Goal: Information Seeking & Learning: Learn about a topic

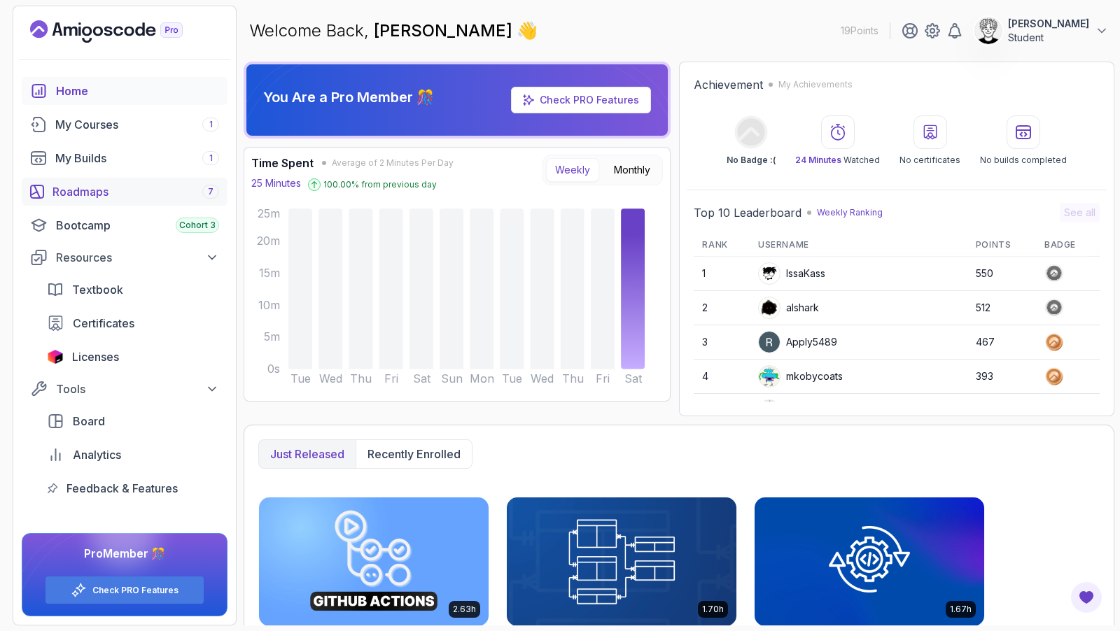
click at [111, 195] on div "Roadmaps 7" at bounding box center [135, 191] width 167 height 17
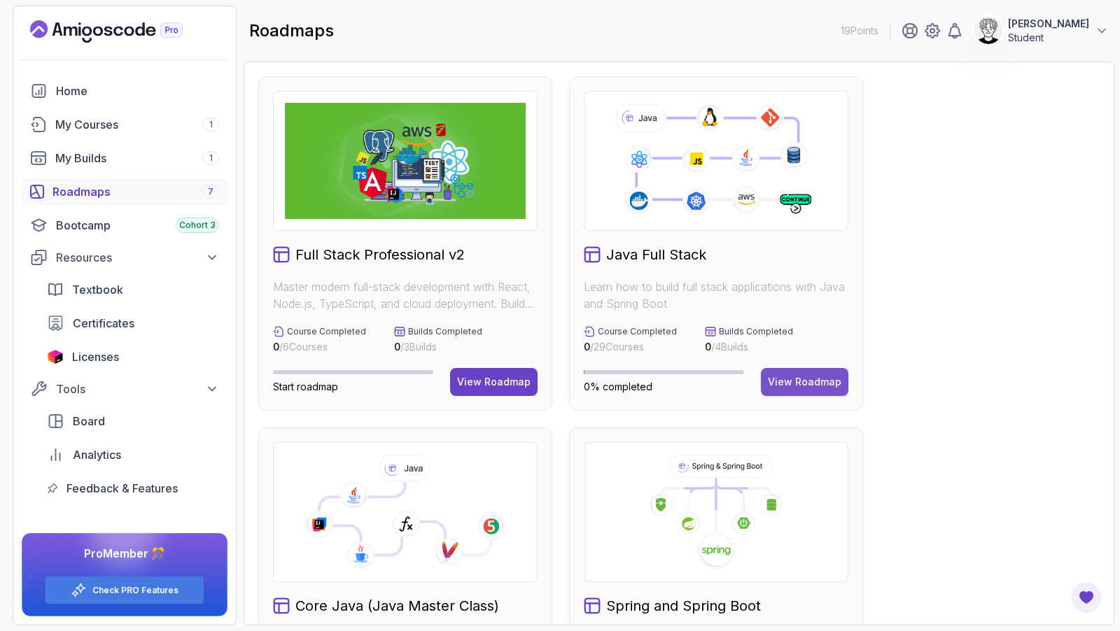
click at [812, 381] on div "View Roadmap" at bounding box center [804, 382] width 73 height 14
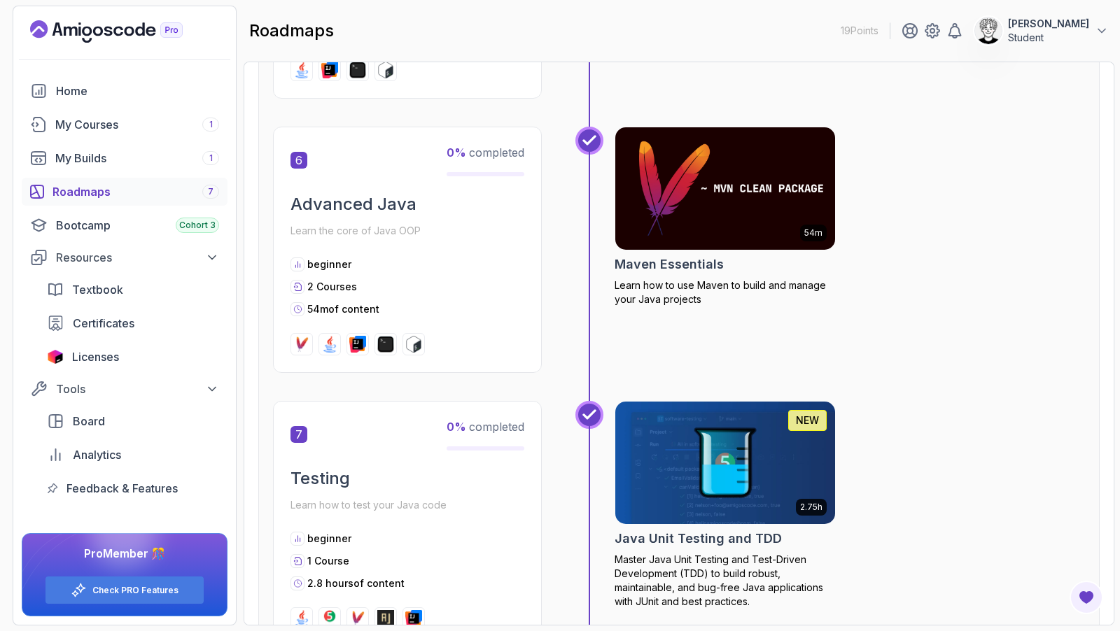
scroll to position [2005, 0]
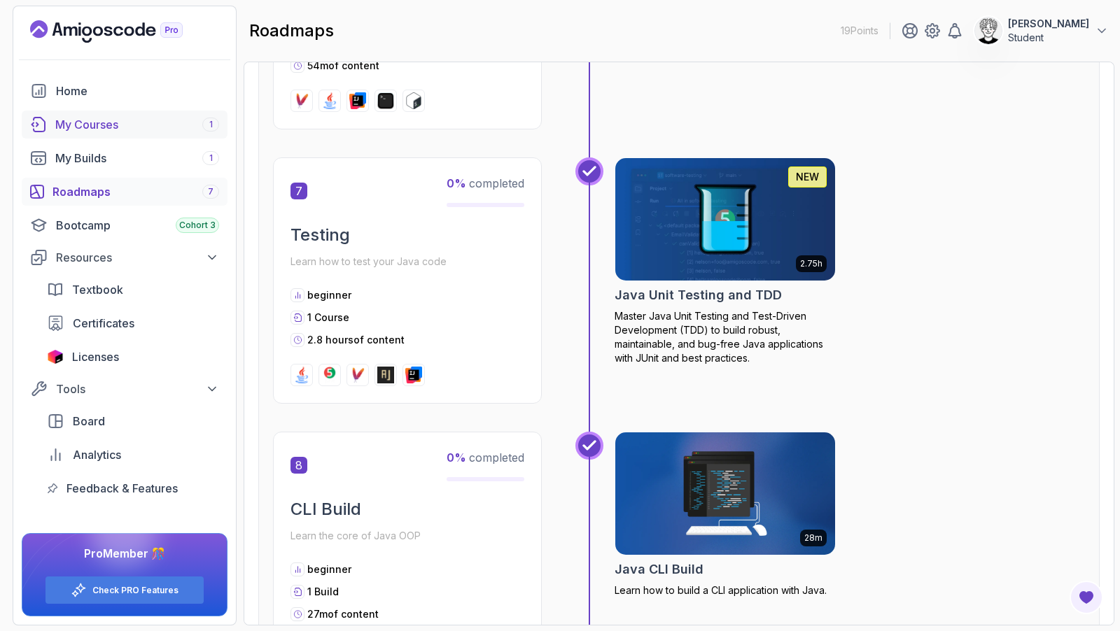
click at [115, 125] on div "My Courses 1" at bounding box center [137, 124] width 164 height 17
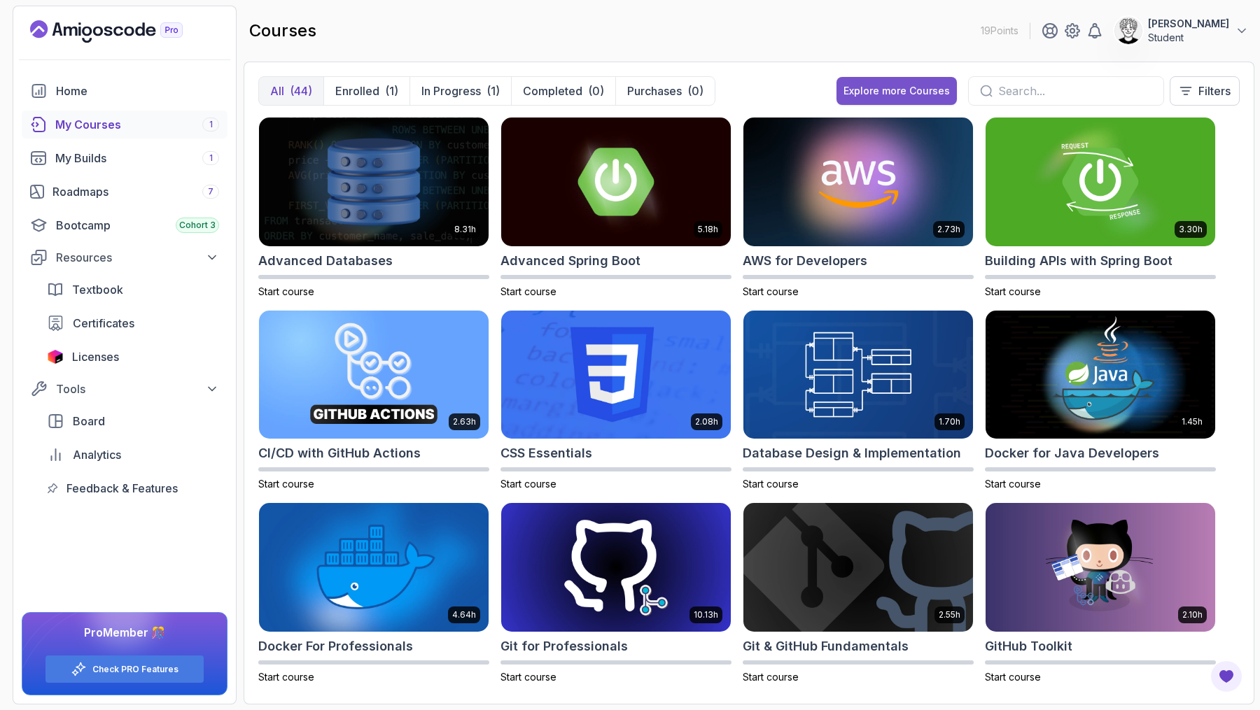
click at [922, 99] on button "Explore more Courses" at bounding box center [896, 91] width 120 height 28
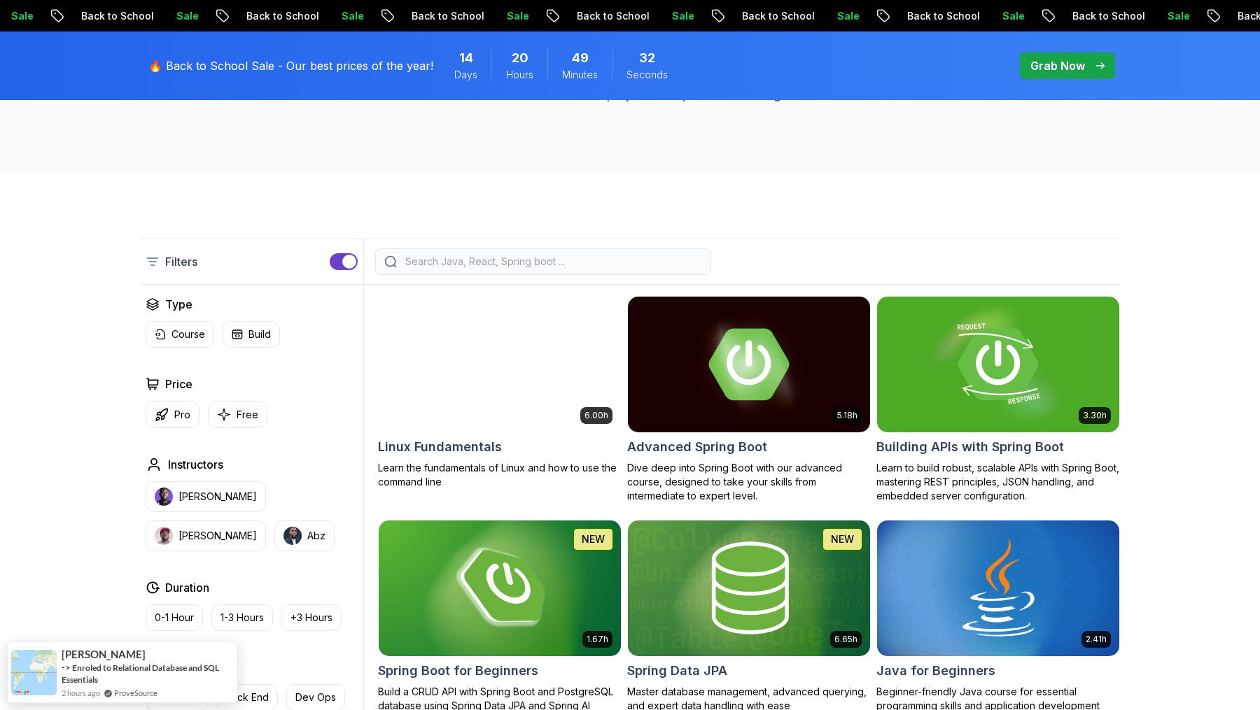
scroll to position [428, 0]
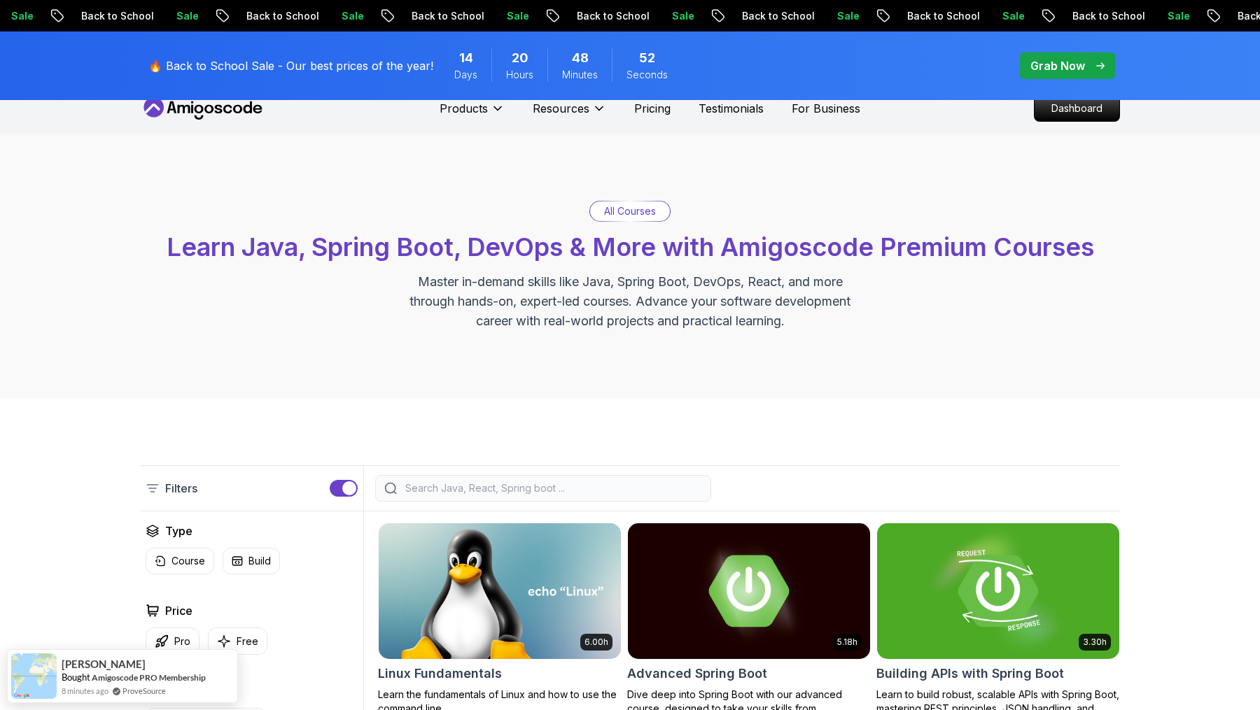
scroll to position [0, 0]
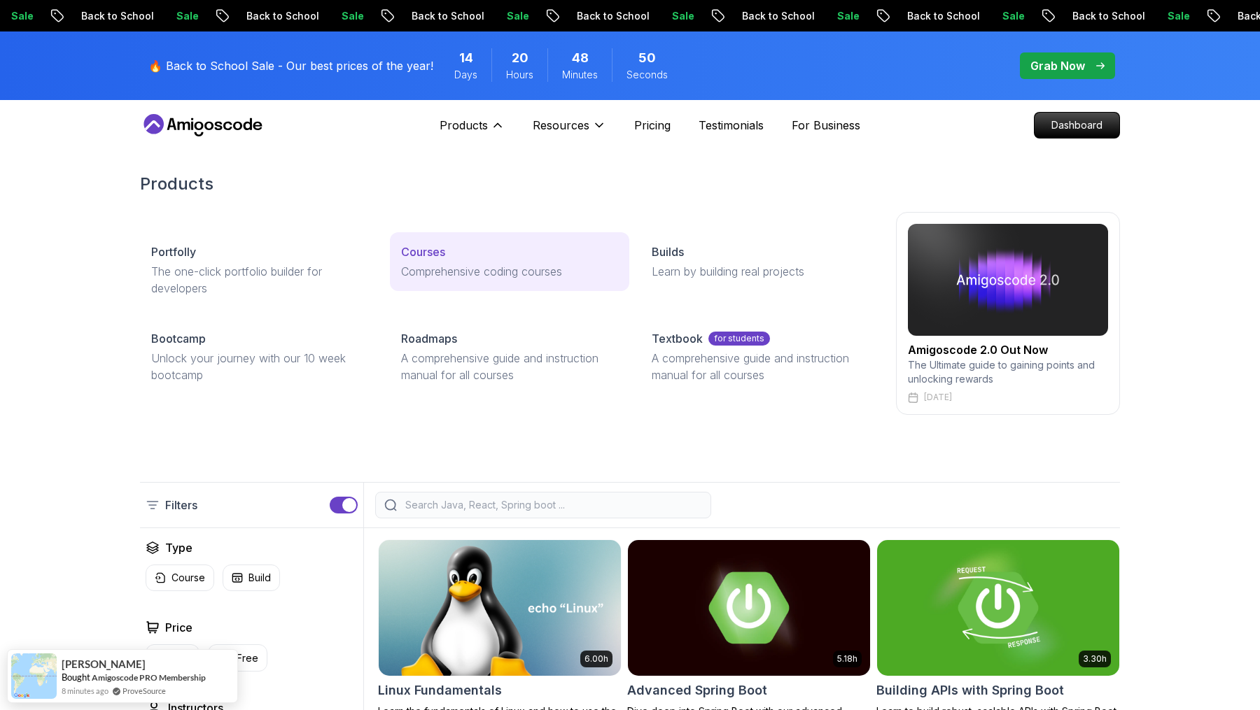
click at [430, 270] on p "Comprehensive coding courses" at bounding box center [509, 271] width 216 height 17
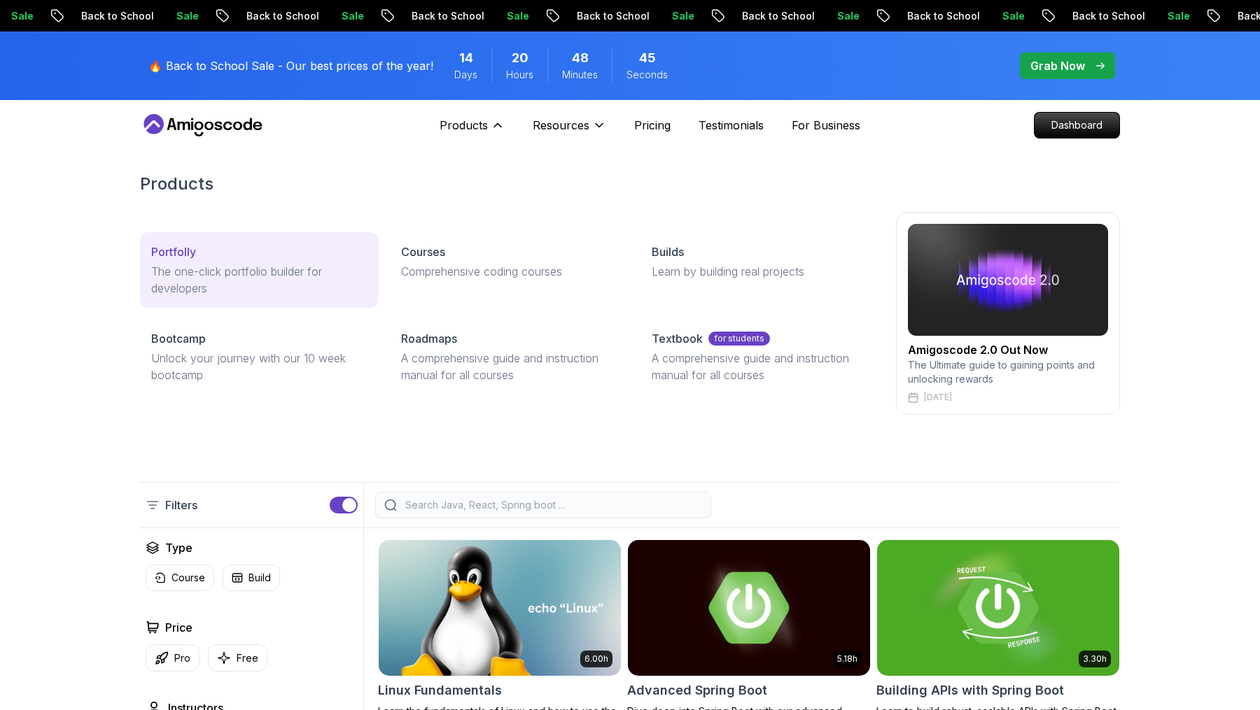
click at [243, 272] on p "The one-click portfolio builder for developers" at bounding box center [259, 280] width 216 height 34
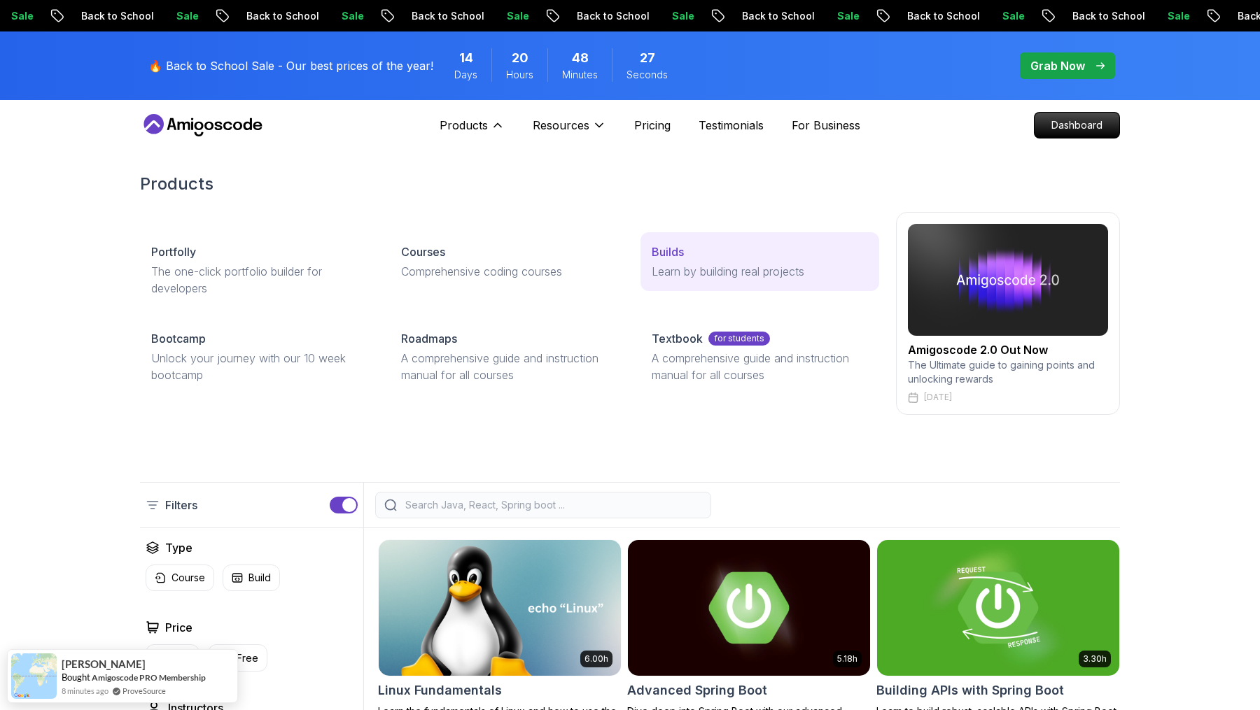
click at [709, 258] on div "Builds" at bounding box center [759, 252] width 216 height 17
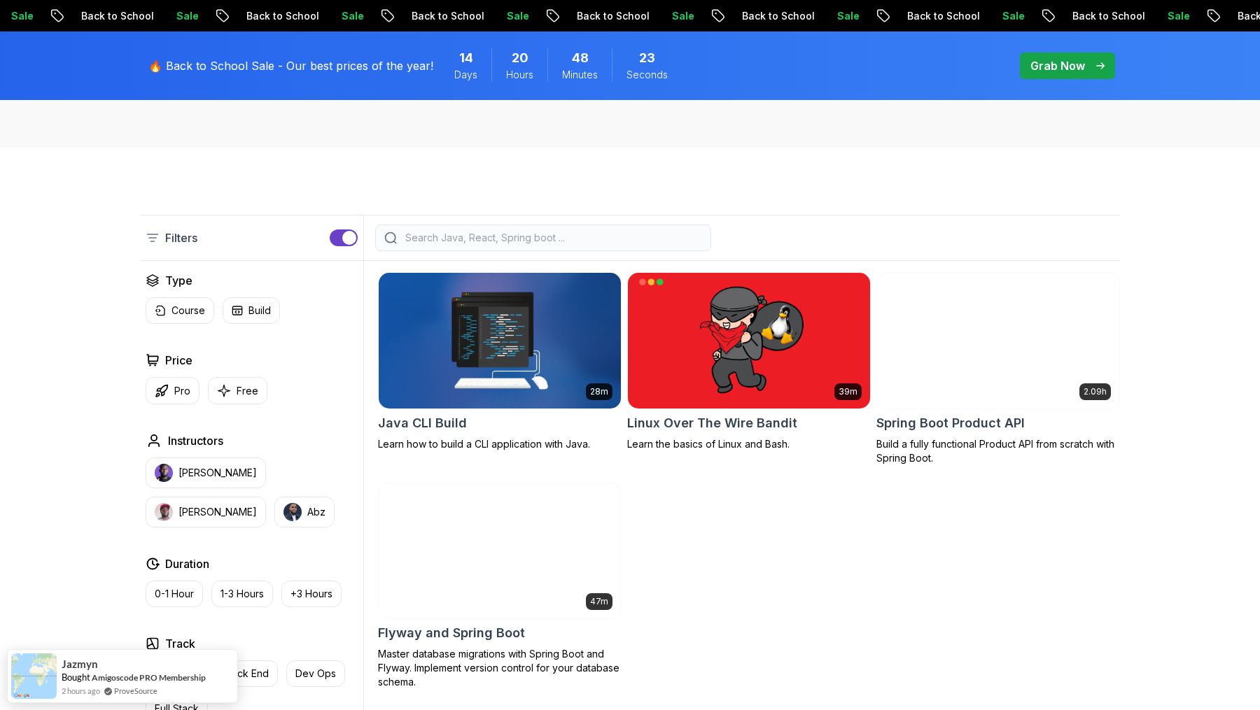
scroll to position [274, 0]
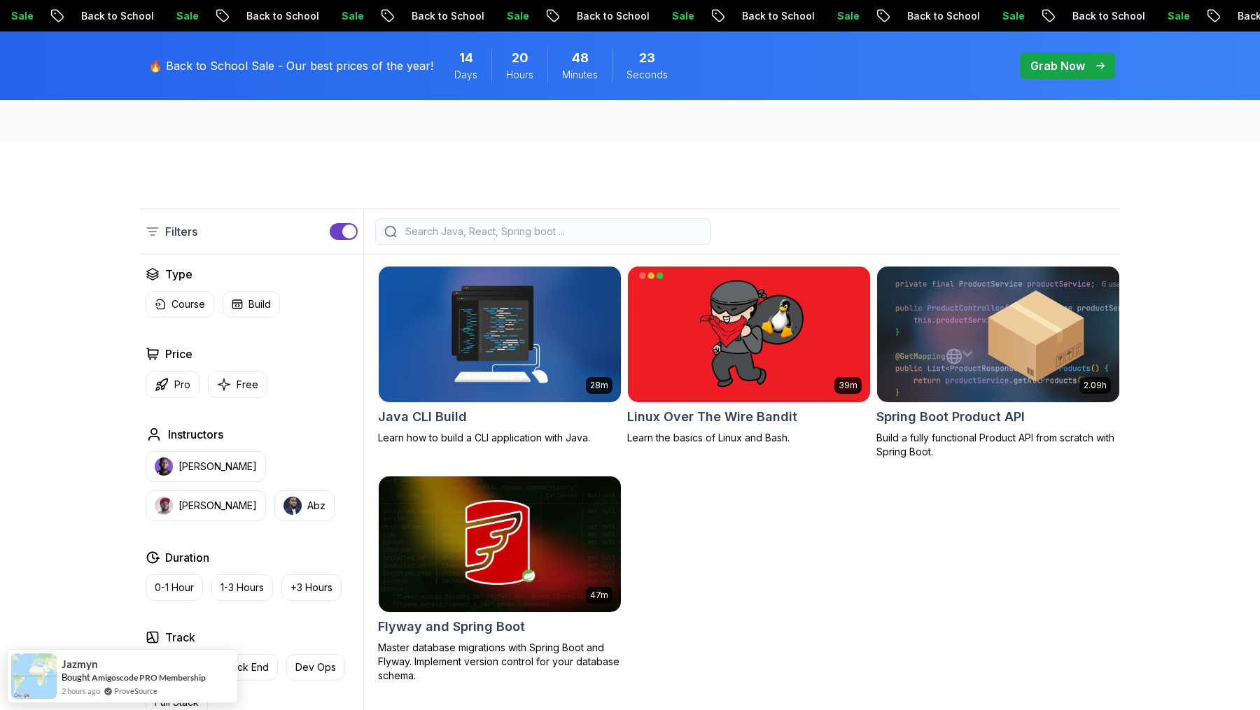
click at [536, 348] on img at bounding box center [499, 334] width 254 height 142
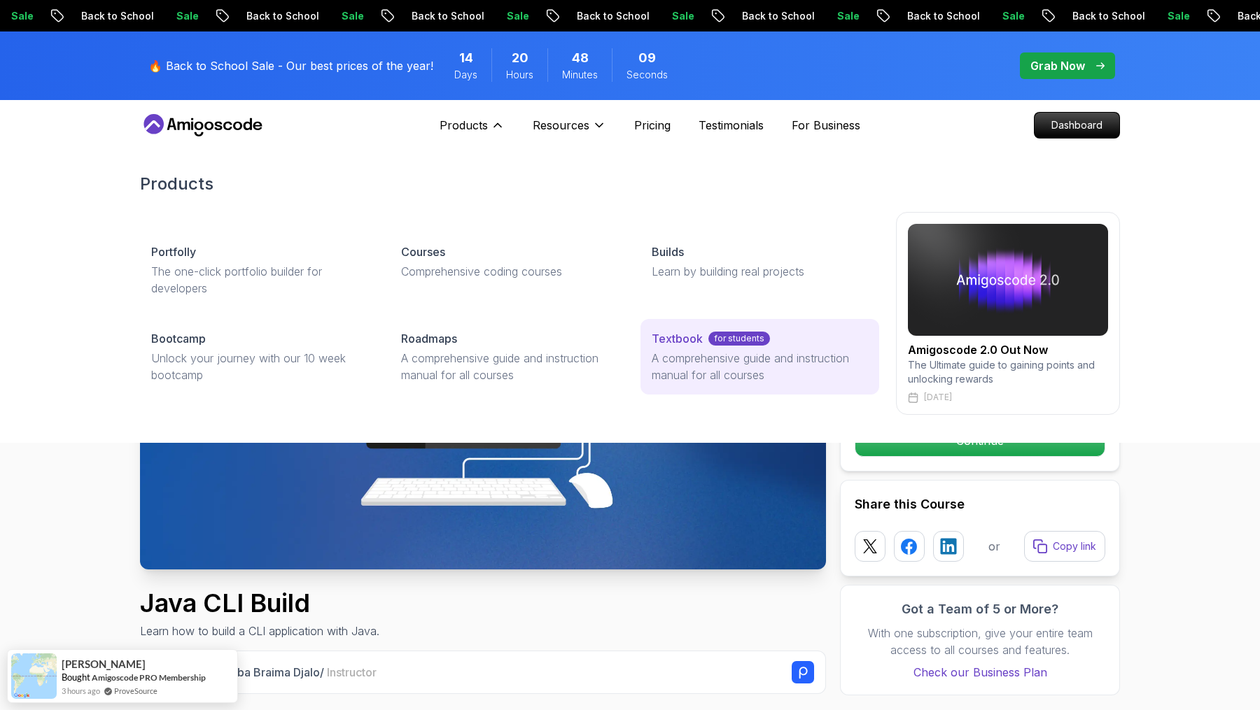
click at [714, 357] on p "A comprehensive guide and instruction manual for all courses" at bounding box center [759, 367] width 216 height 34
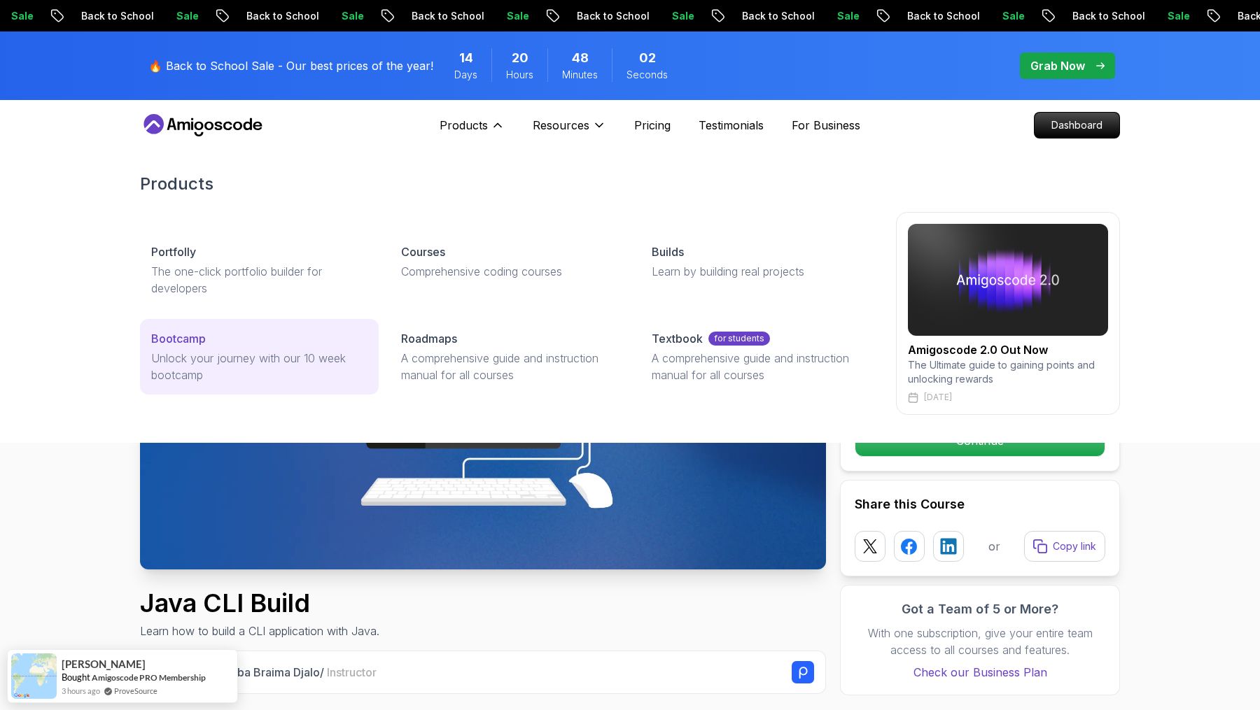
click at [225, 355] on p "Unlock your journey with our 10 week bootcamp" at bounding box center [259, 367] width 216 height 34
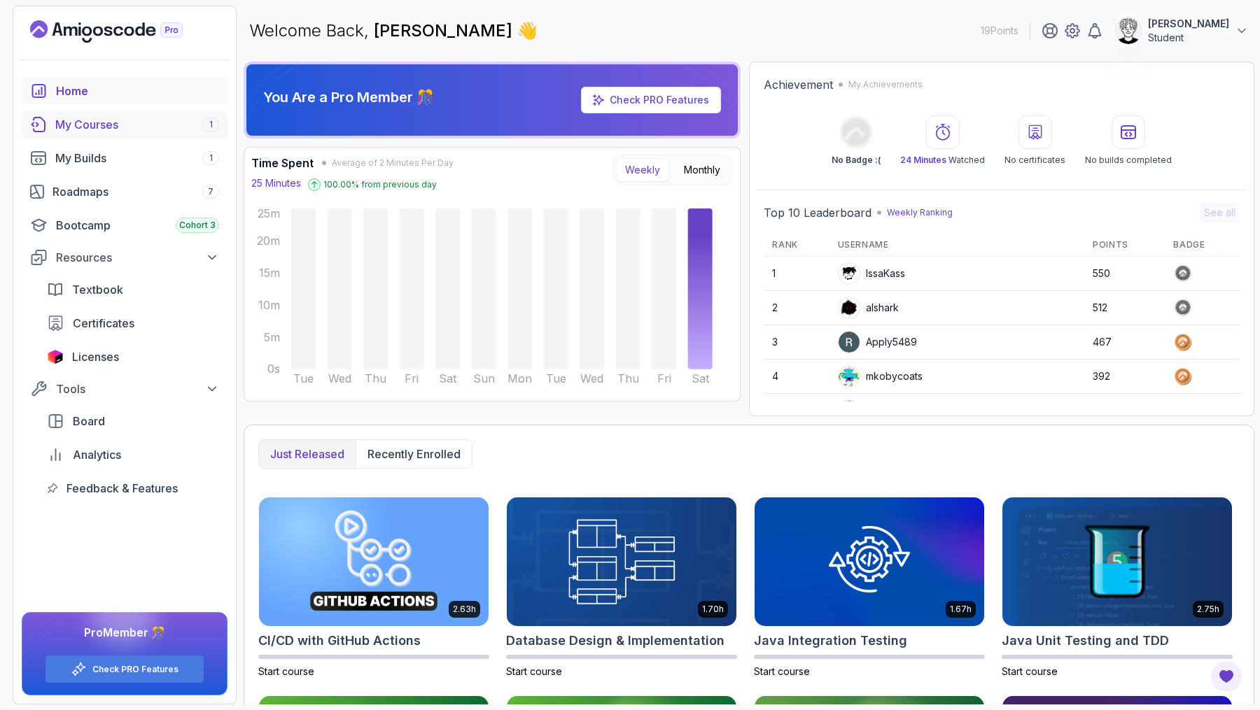
click at [106, 120] on div "My Courses 1" at bounding box center [137, 124] width 164 height 17
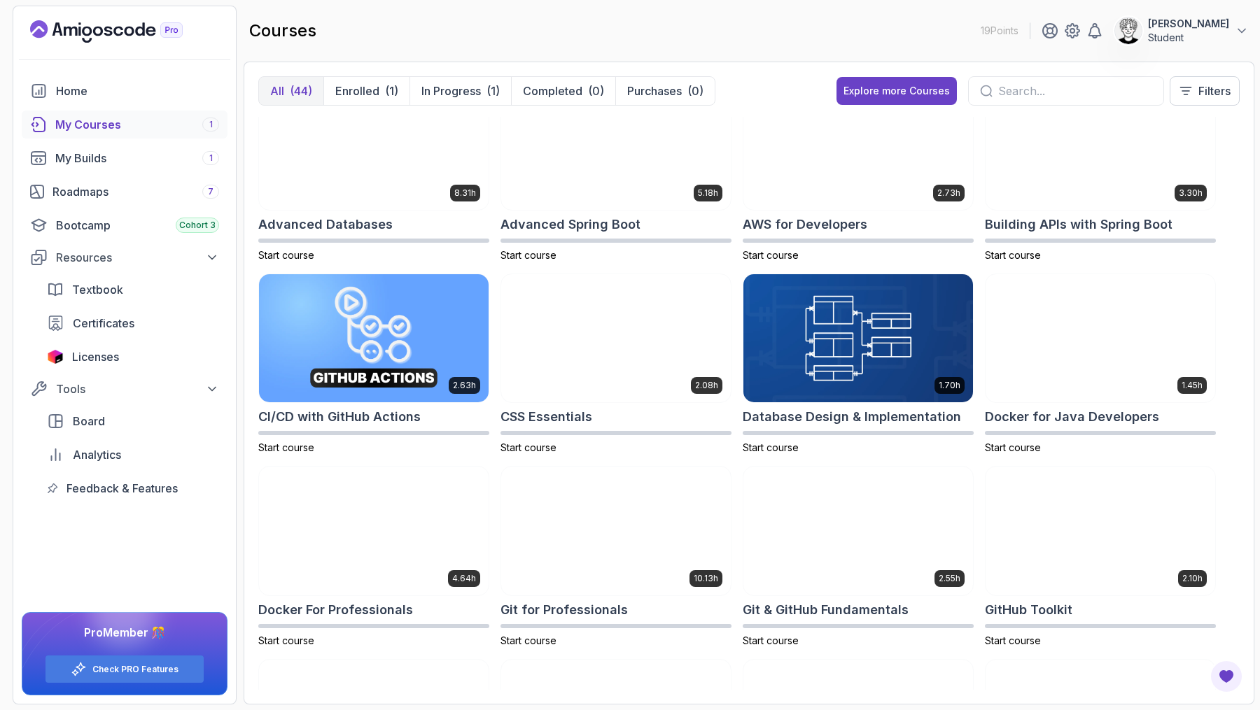
scroll to position [42, 0]
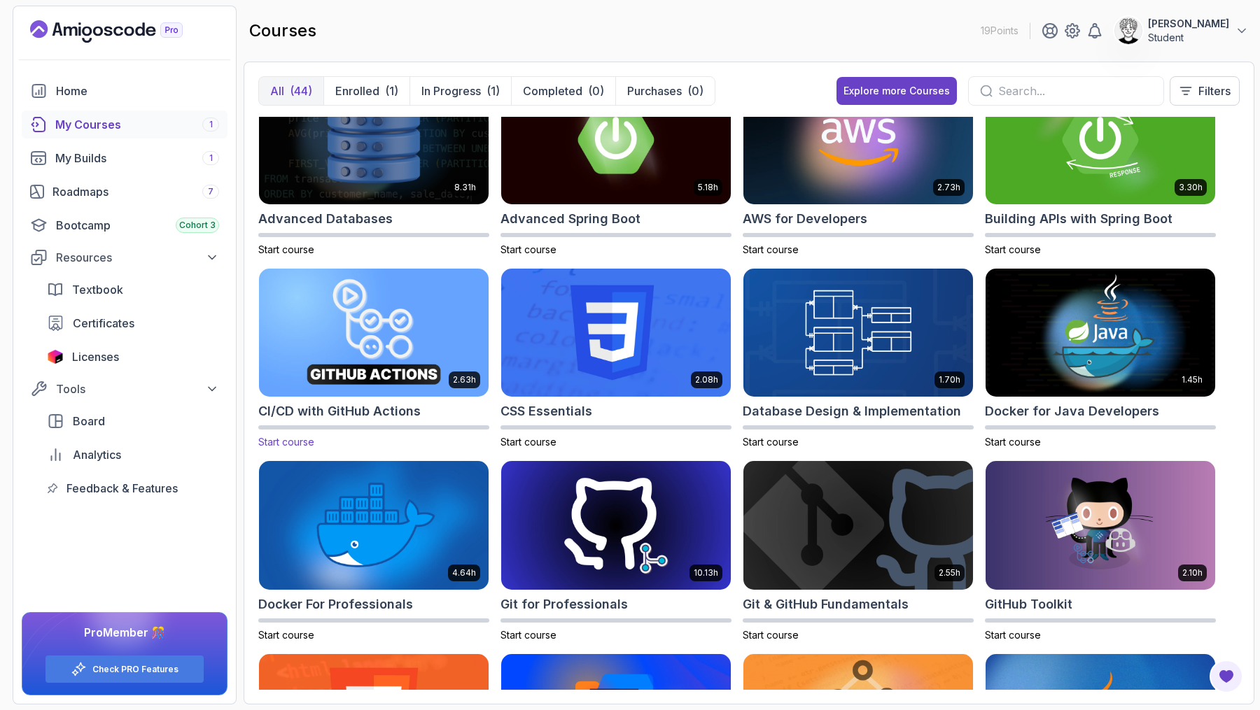
click at [425, 339] on img at bounding box center [373, 332] width 241 height 135
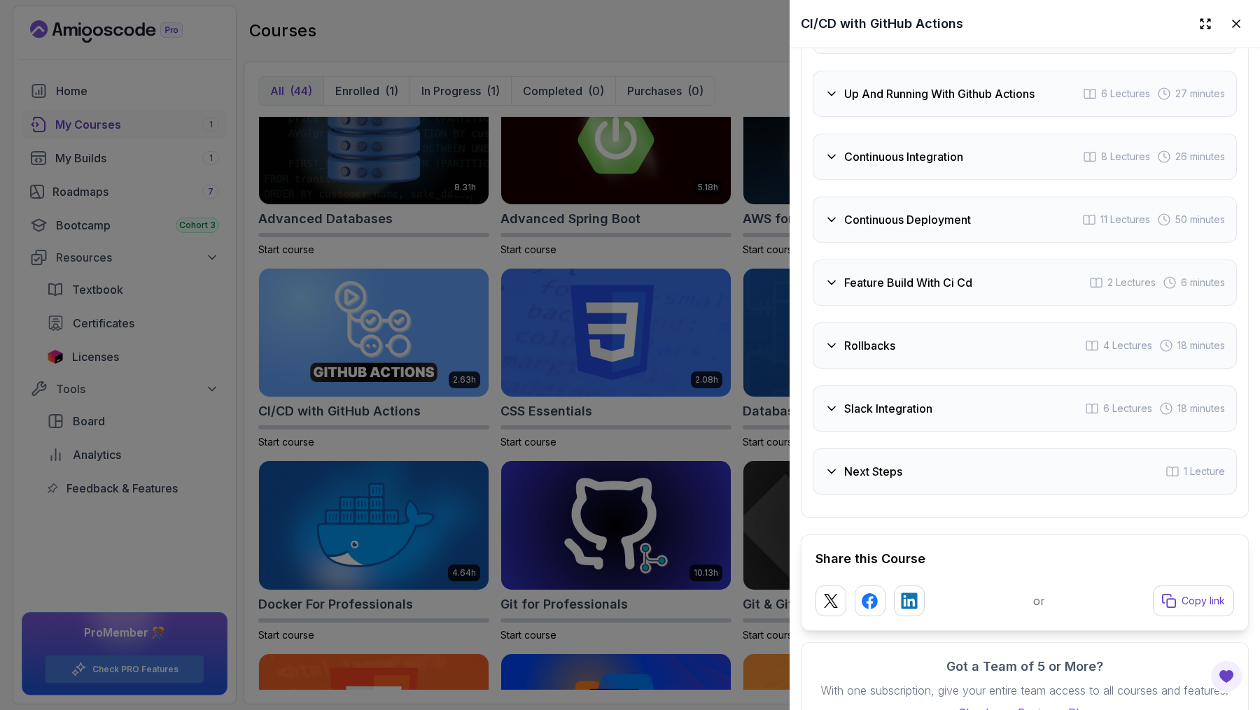
scroll to position [3141, 0]
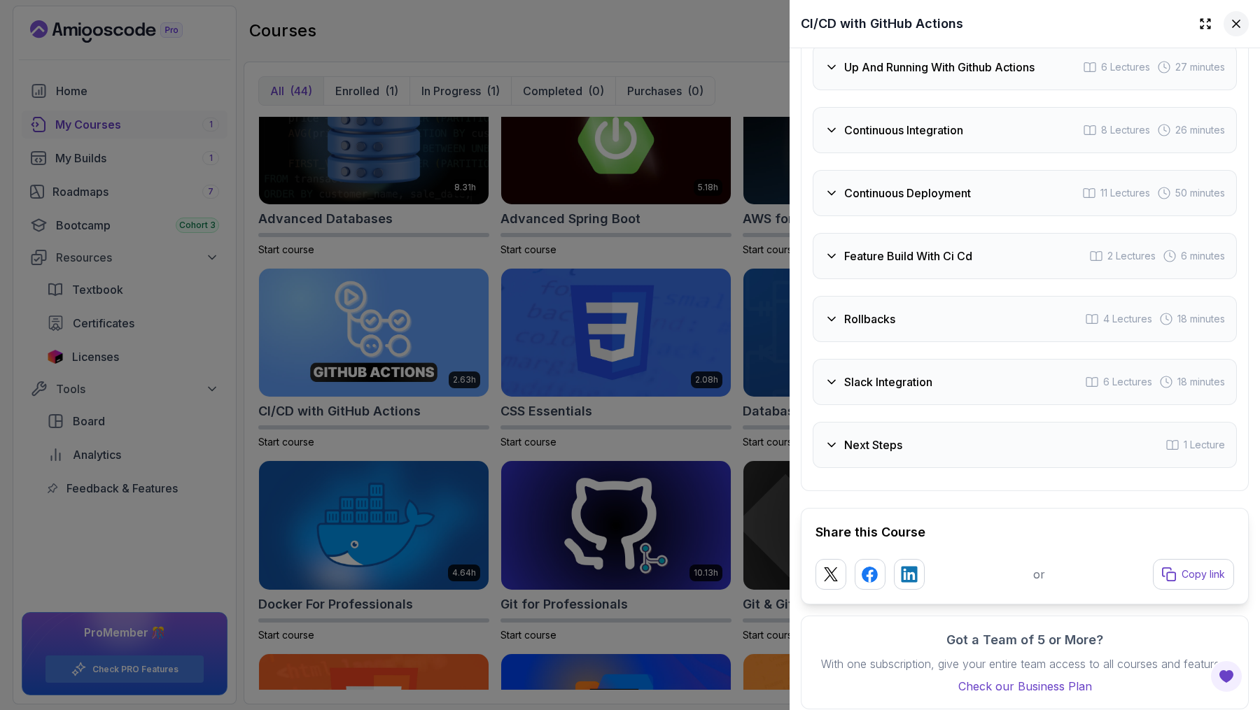
click at [1236, 19] on icon at bounding box center [1236, 24] width 14 height 14
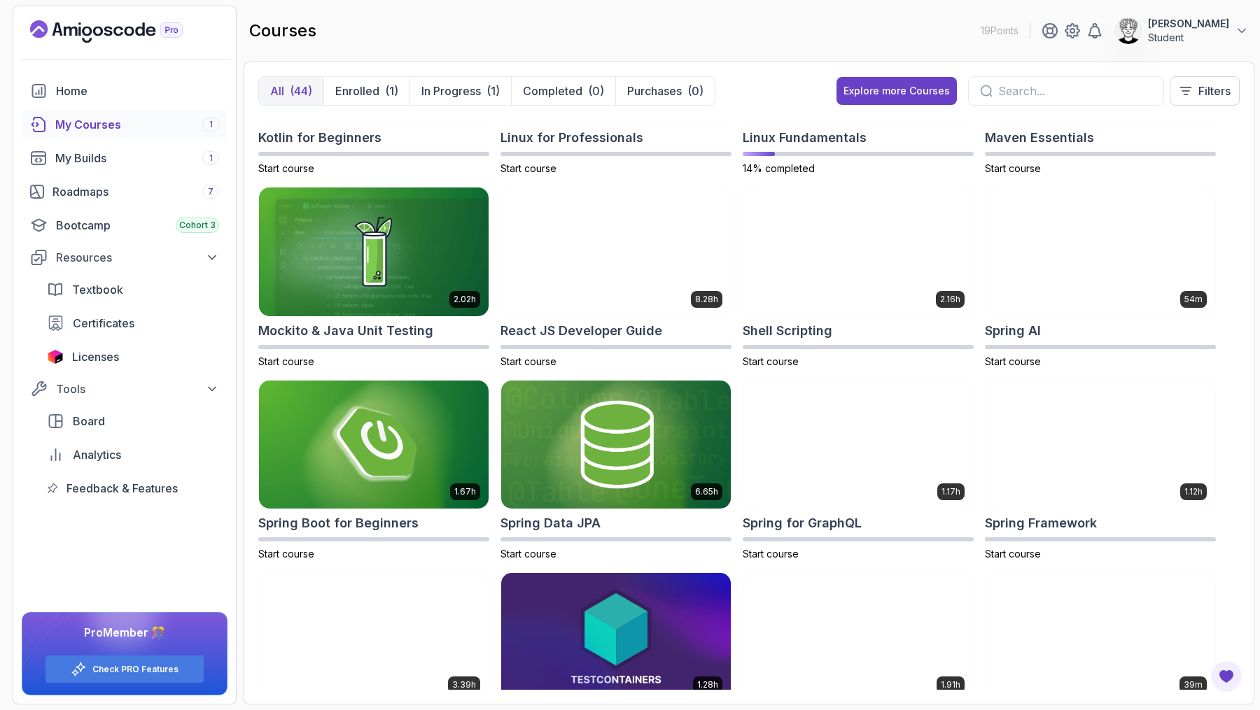
scroll to position [1552, 0]
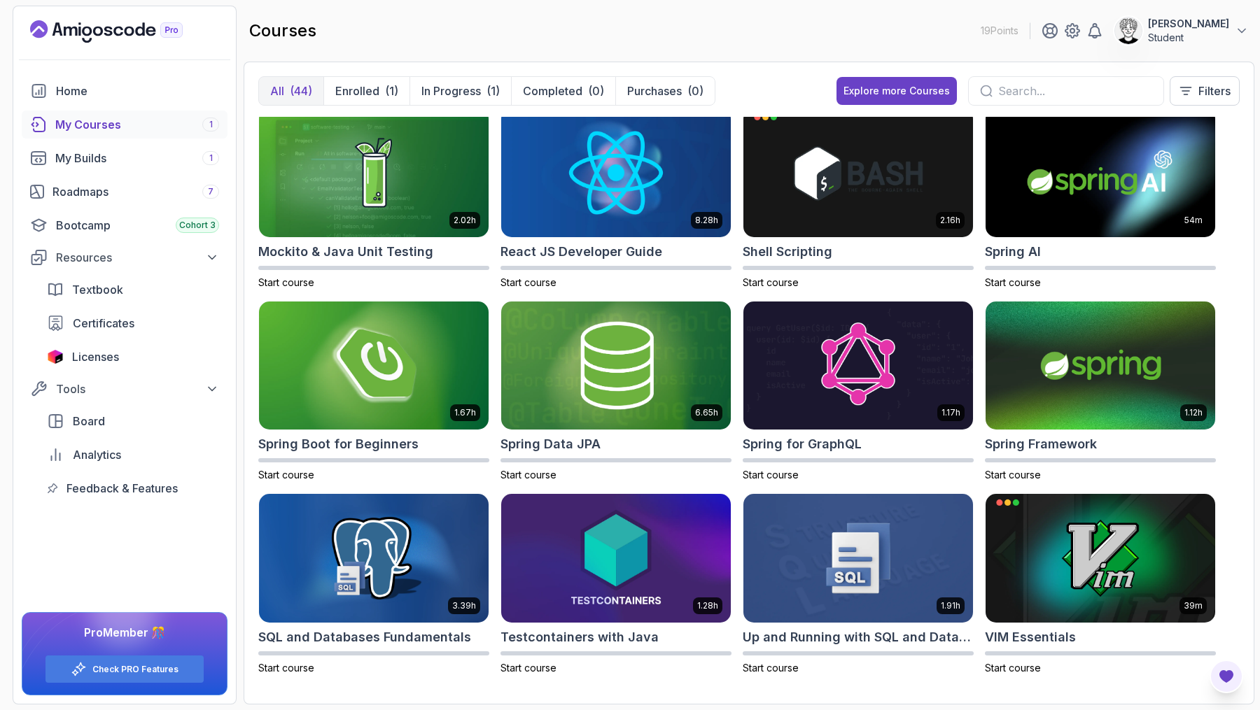
click at [1225, 675] on icon "Open Feedback Button" at bounding box center [1226, 676] width 14 height 13
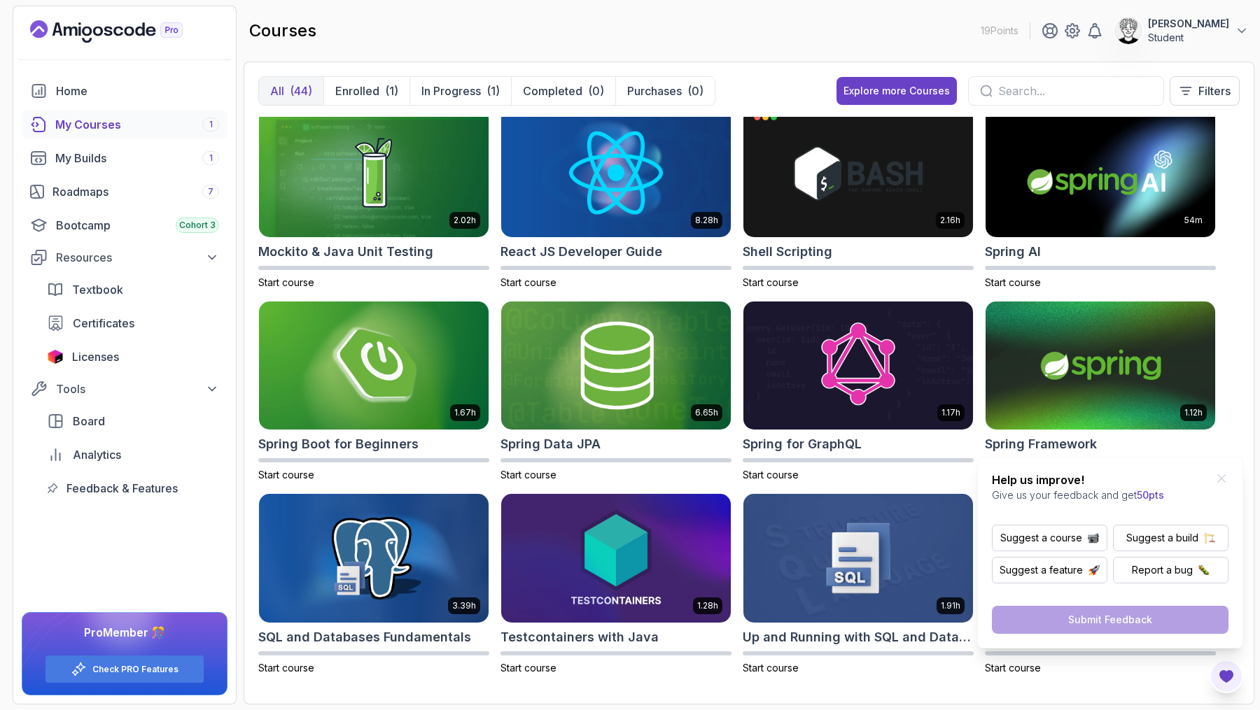
click at [1225, 675] on icon "Open Feedback Button" at bounding box center [1226, 676] width 14 height 13
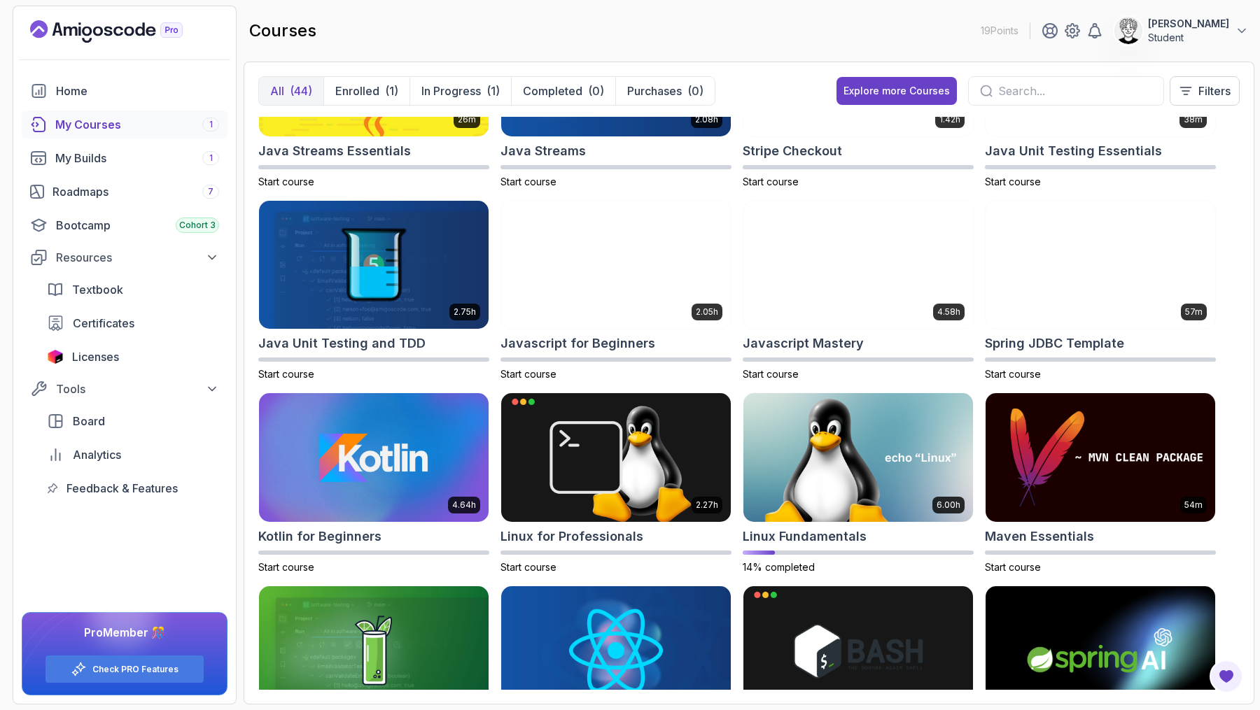
scroll to position [735, 0]
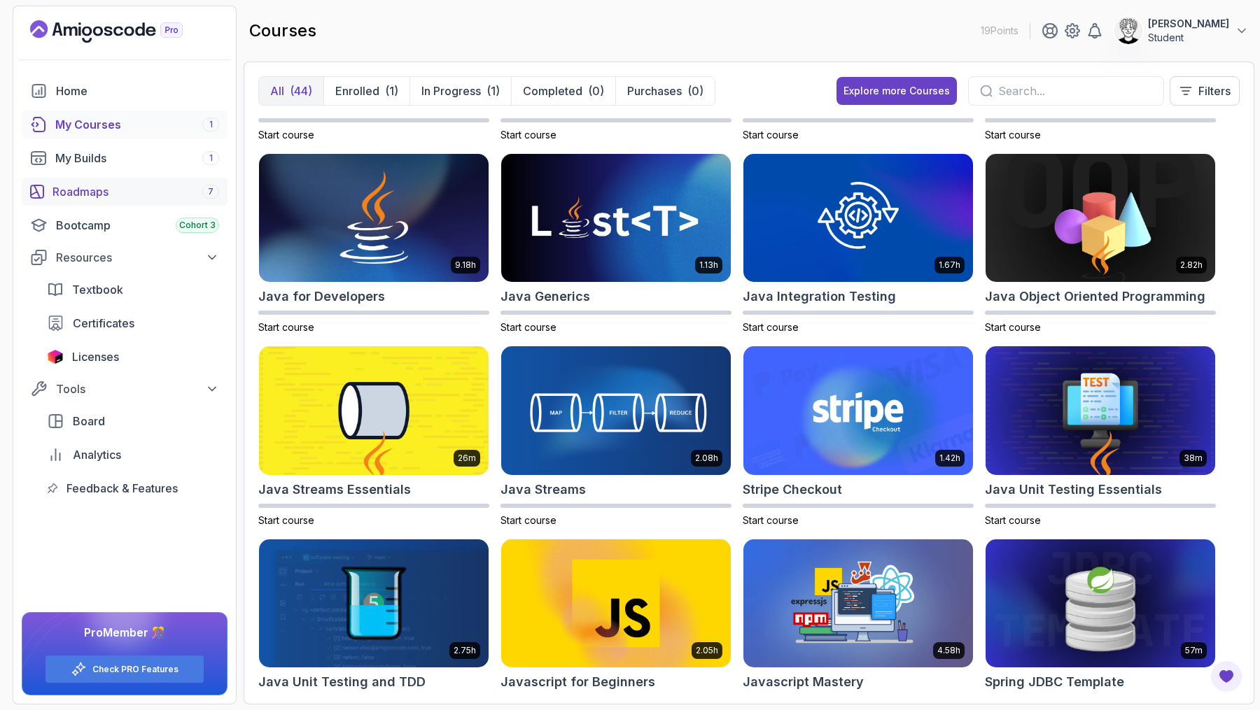
click at [90, 183] on div "Roadmaps 7" at bounding box center [135, 191] width 167 height 17
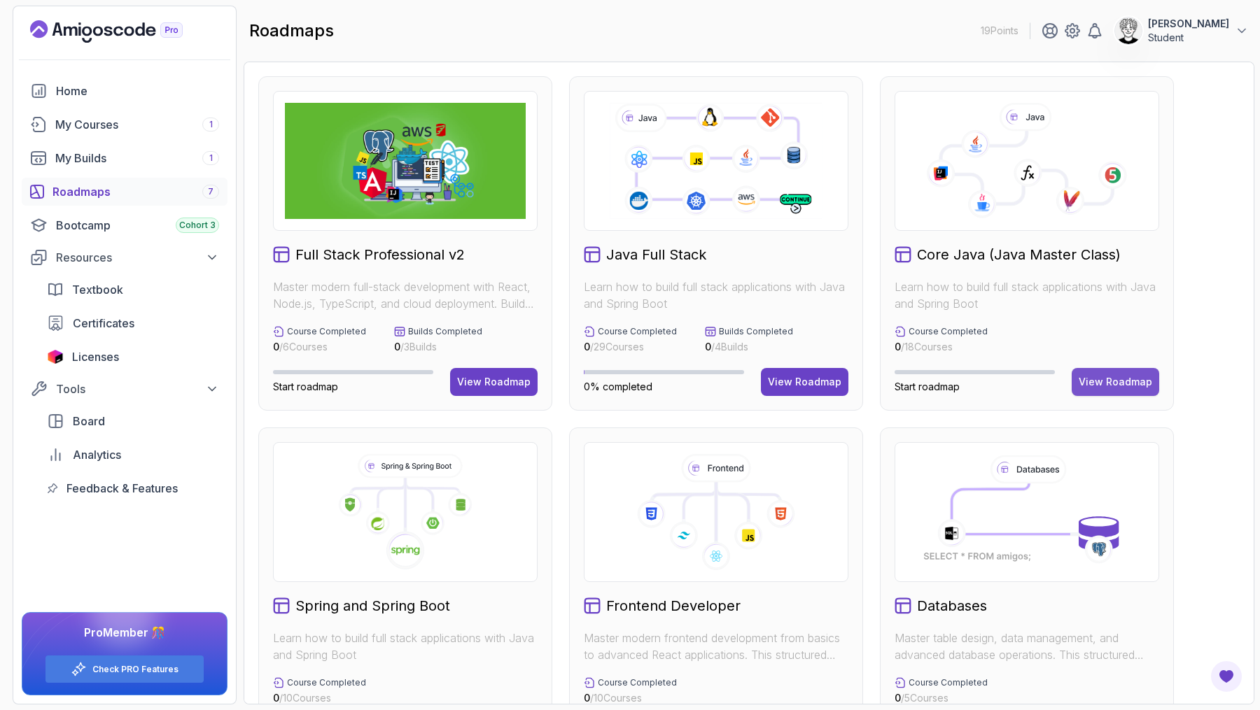
click at [1136, 387] on div "View Roadmap" at bounding box center [1114, 382] width 73 height 14
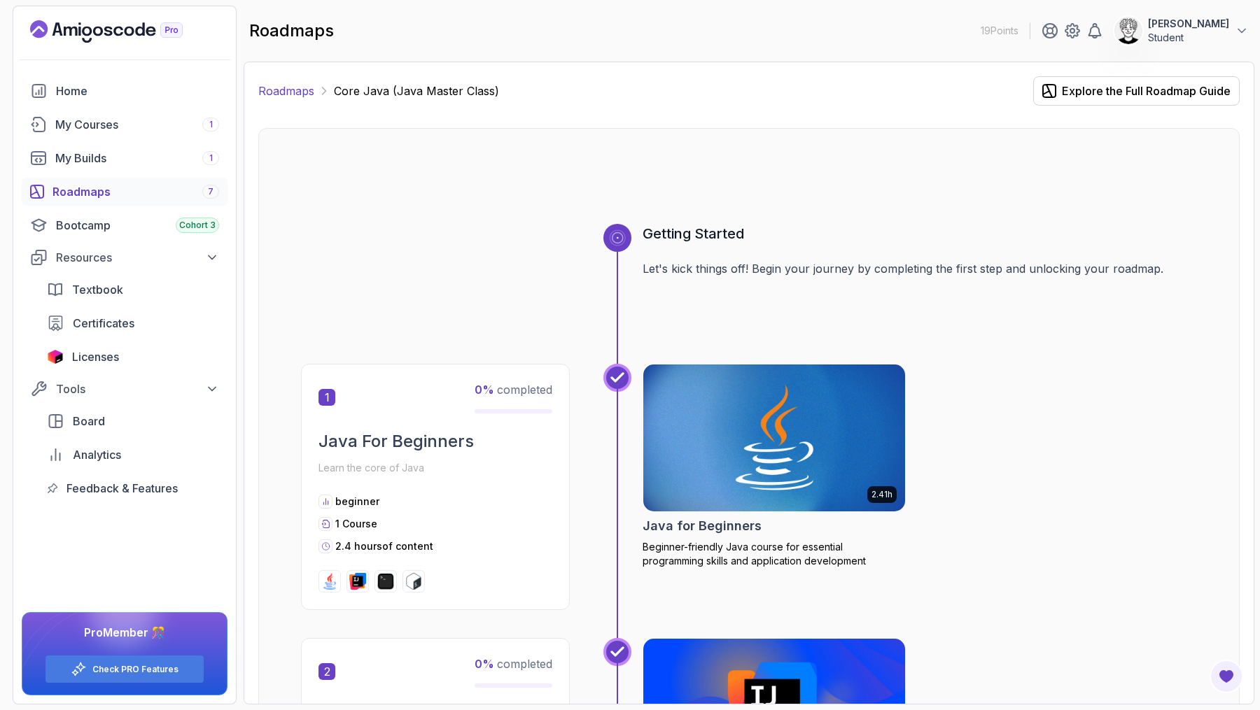
click at [308, 89] on link "Roadmaps" at bounding box center [286, 91] width 56 height 17
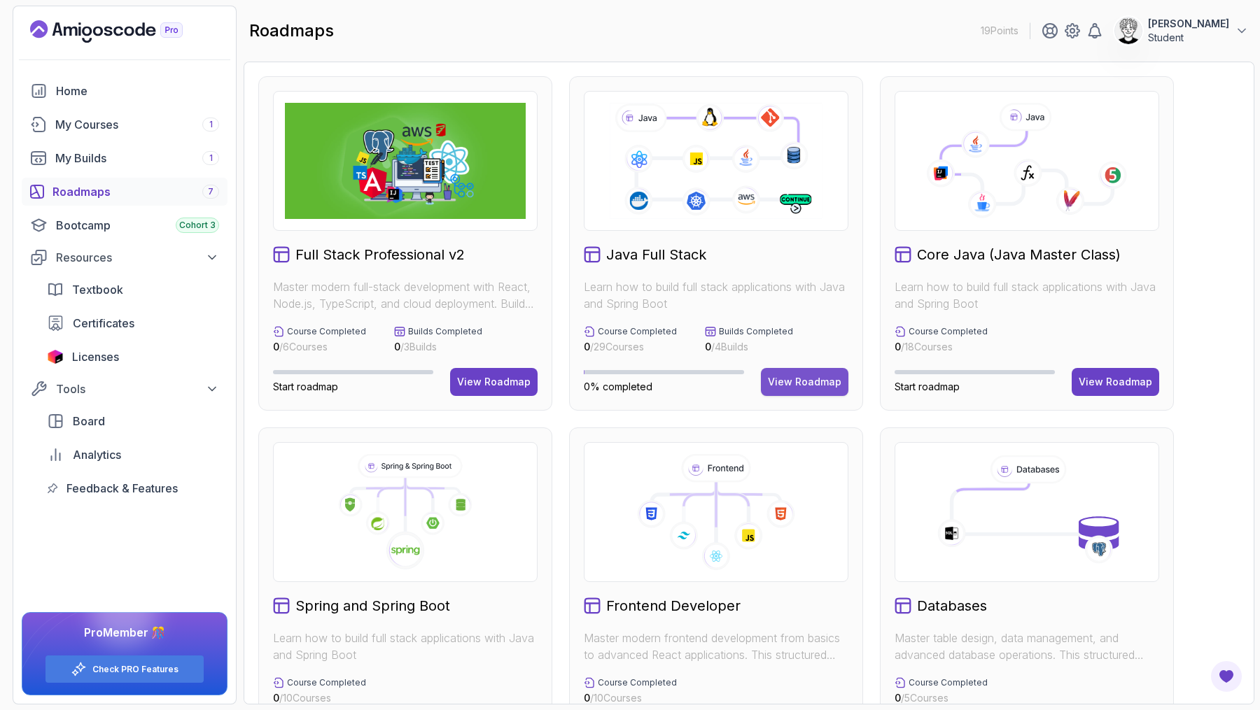
click at [817, 383] on div "View Roadmap" at bounding box center [804, 382] width 73 height 14
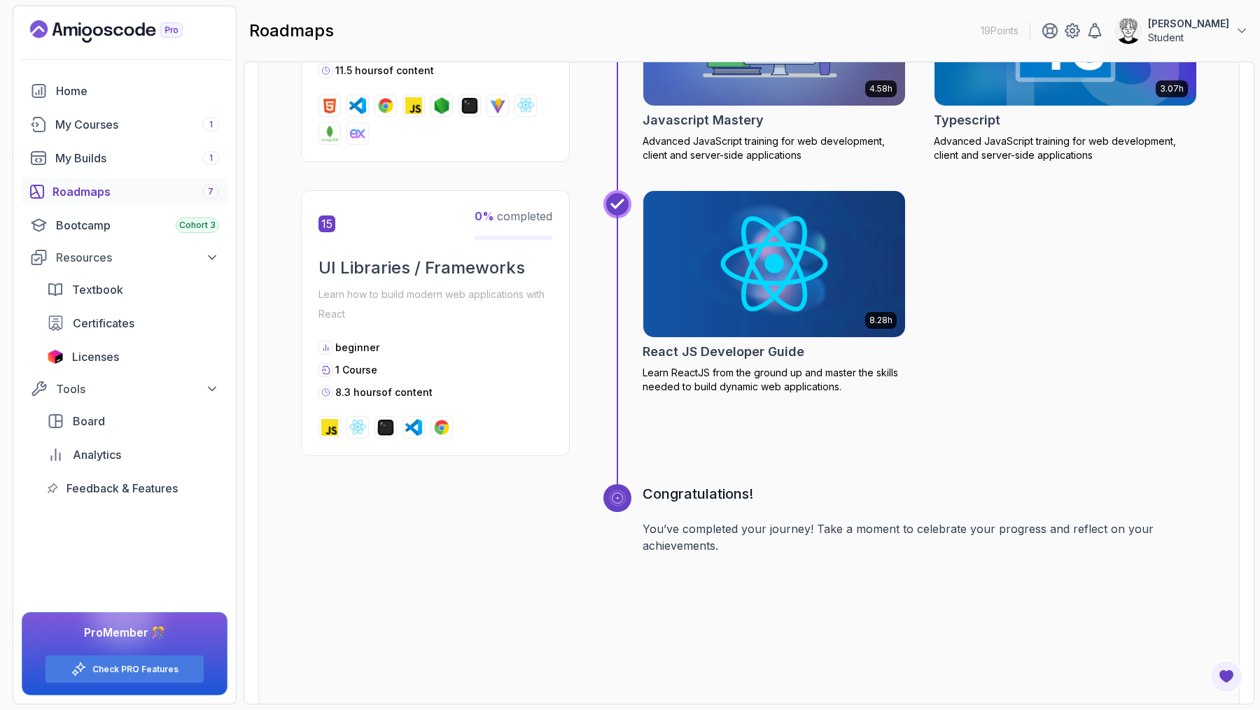
scroll to position [5399, 0]
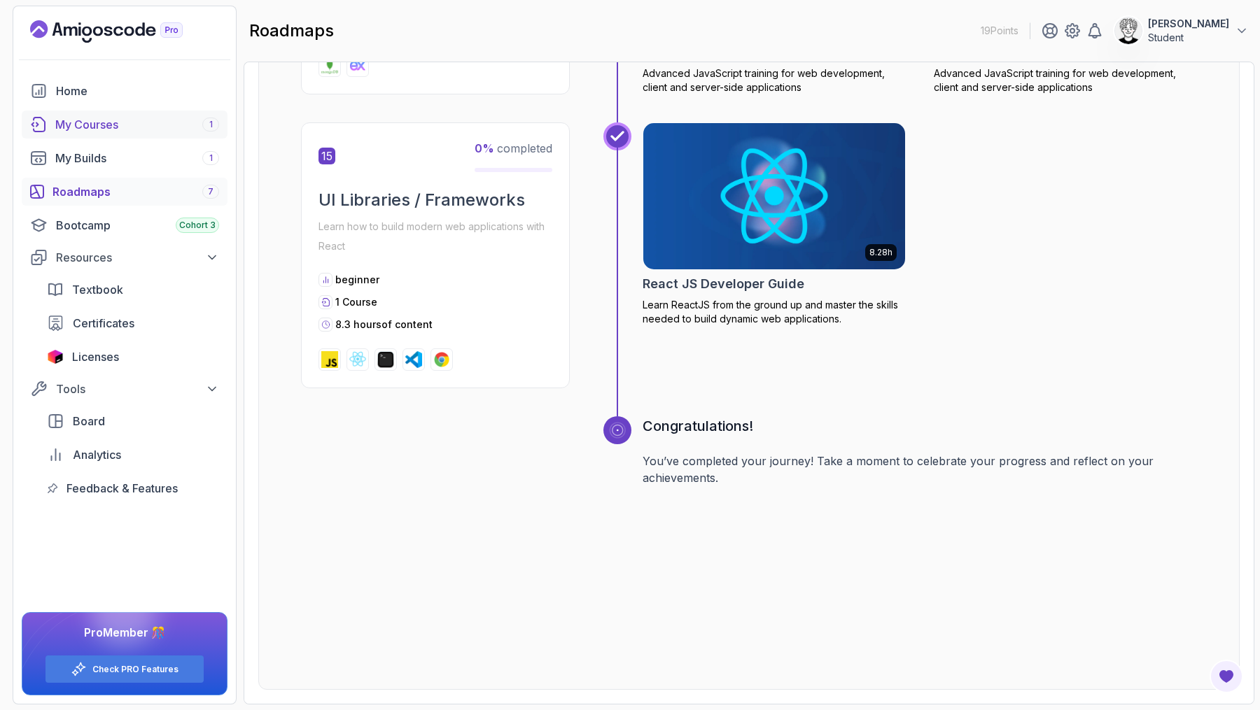
click at [106, 124] on div "My Courses 1" at bounding box center [137, 124] width 164 height 17
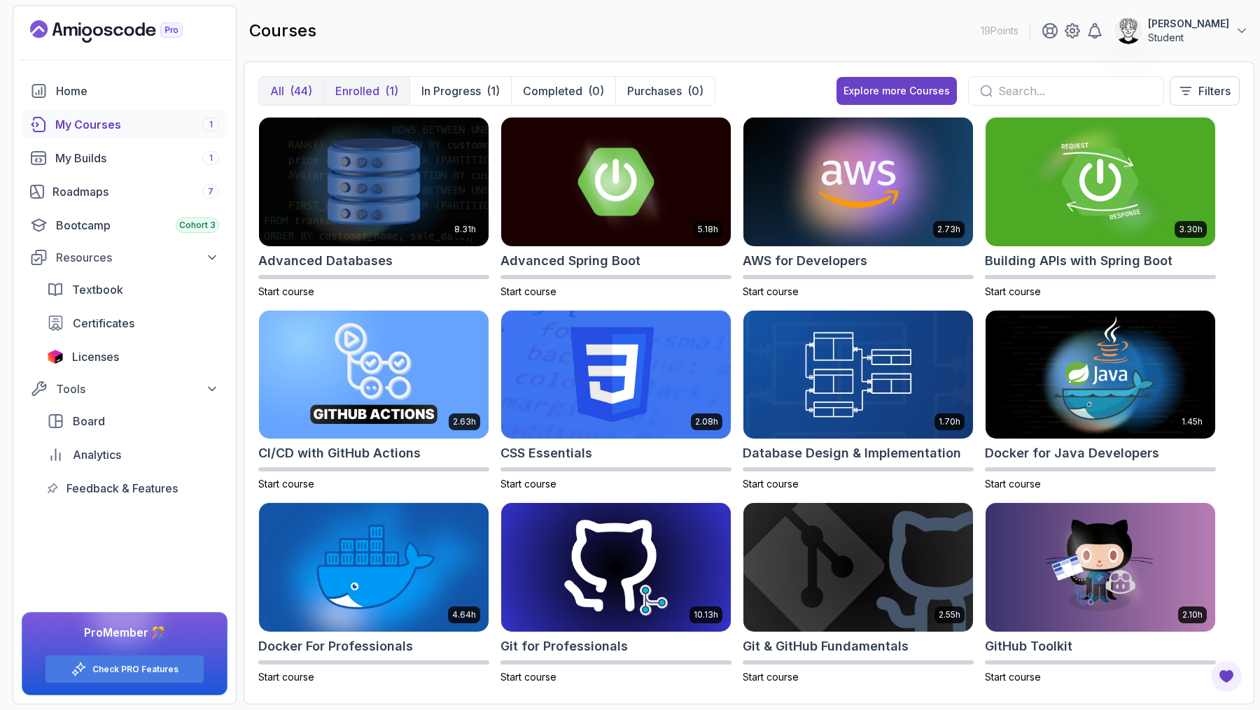
click at [378, 94] on button "Enrolled (1)" at bounding box center [366, 91] width 86 height 28
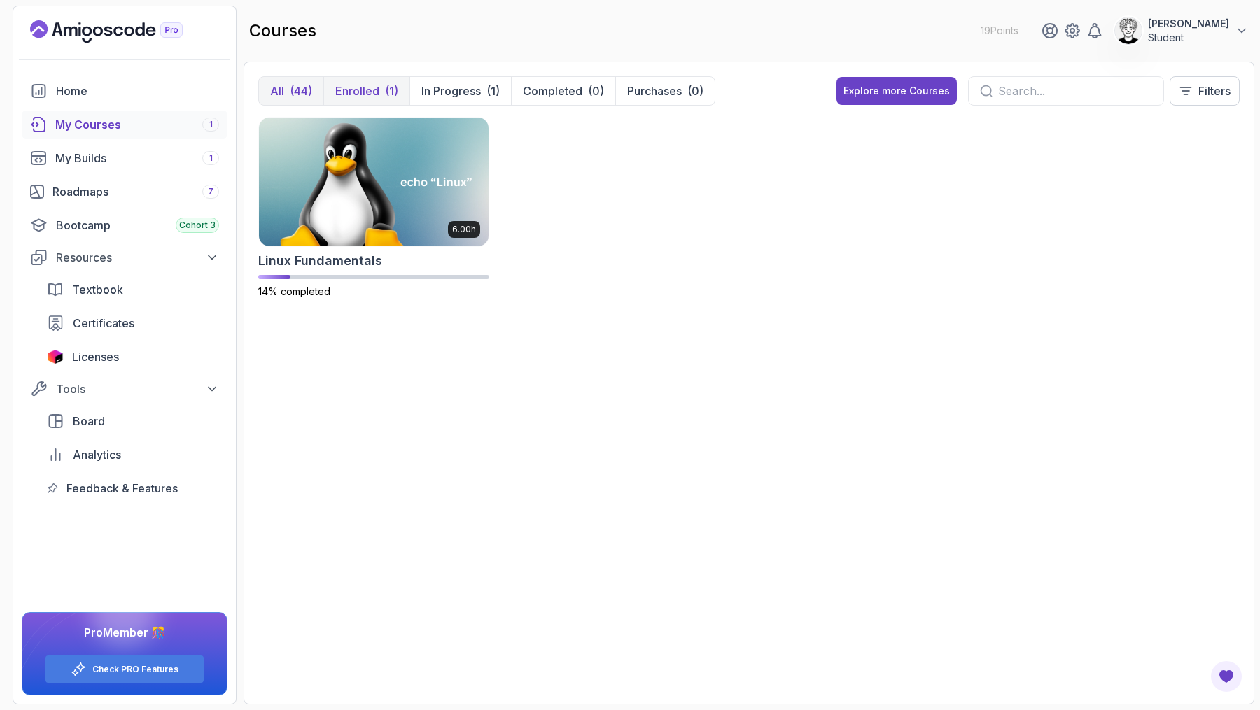
click at [292, 95] on div "(44)" at bounding box center [301, 91] width 22 height 17
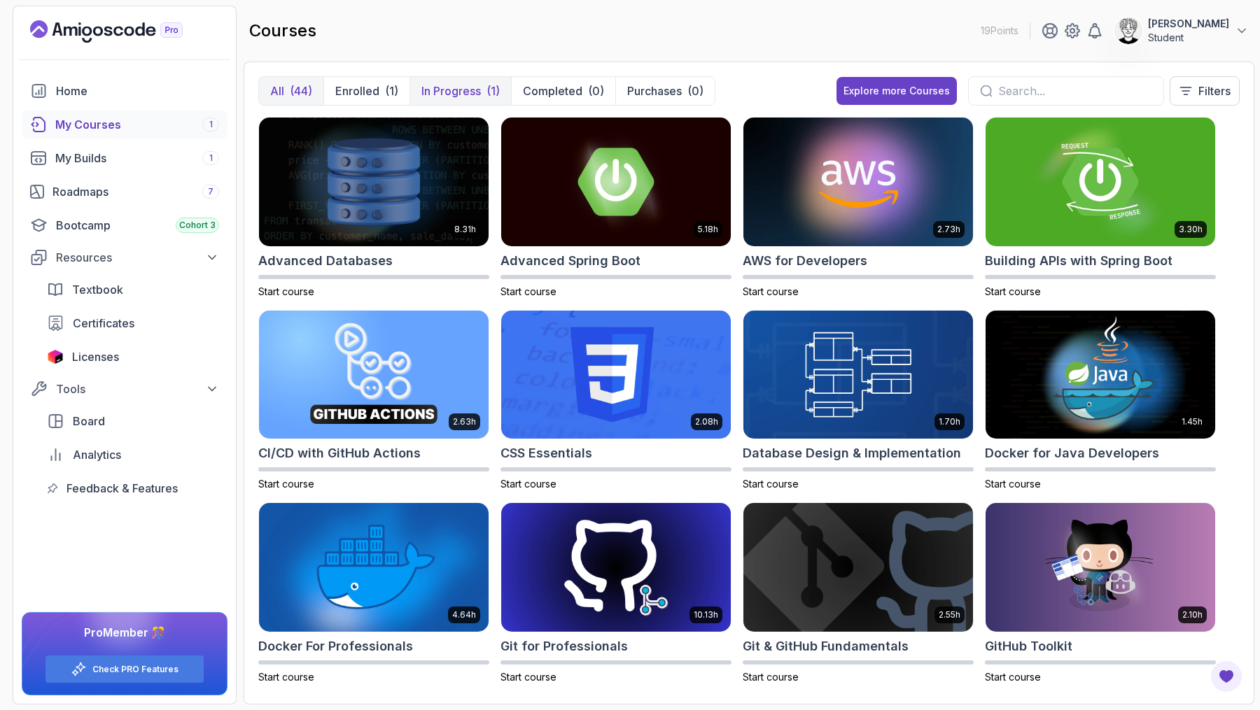
click at [451, 94] on p "In Progress" at bounding box center [450, 91] width 59 height 17
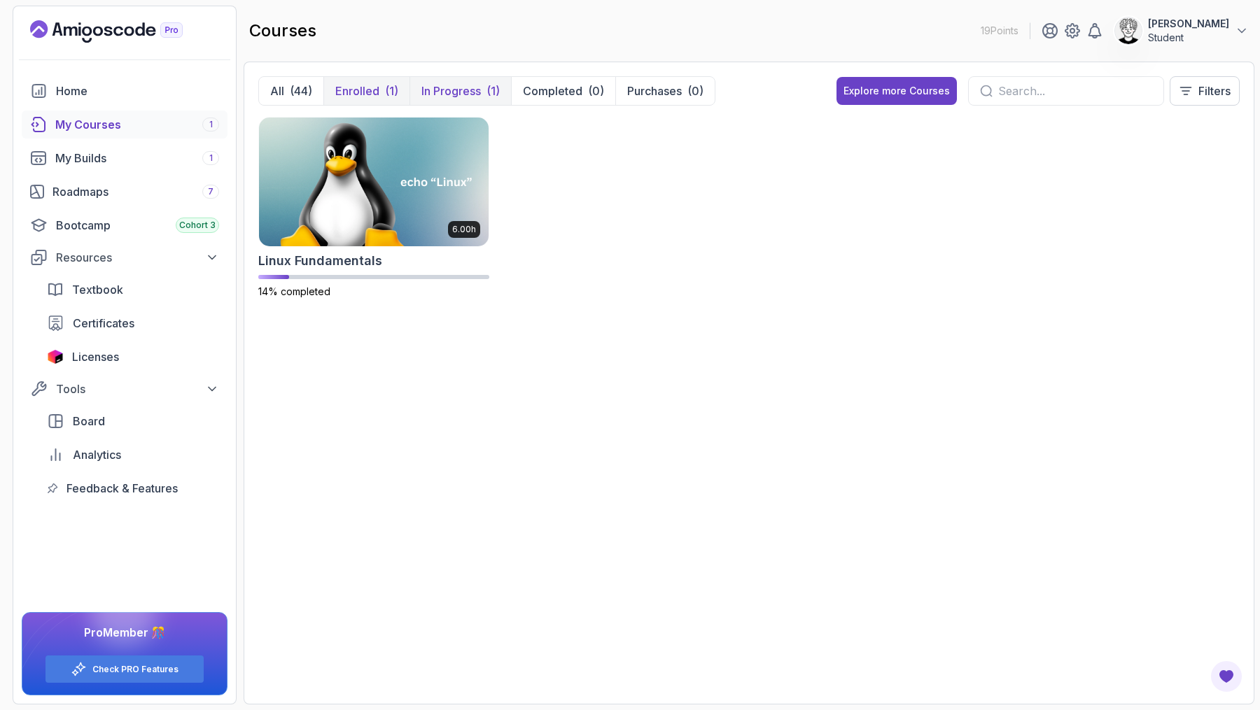
click at [388, 91] on div "(1)" at bounding box center [391, 91] width 13 height 17
click at [309, 89] on div "(44)" at bounding box center [301, 91] width 22 height 17
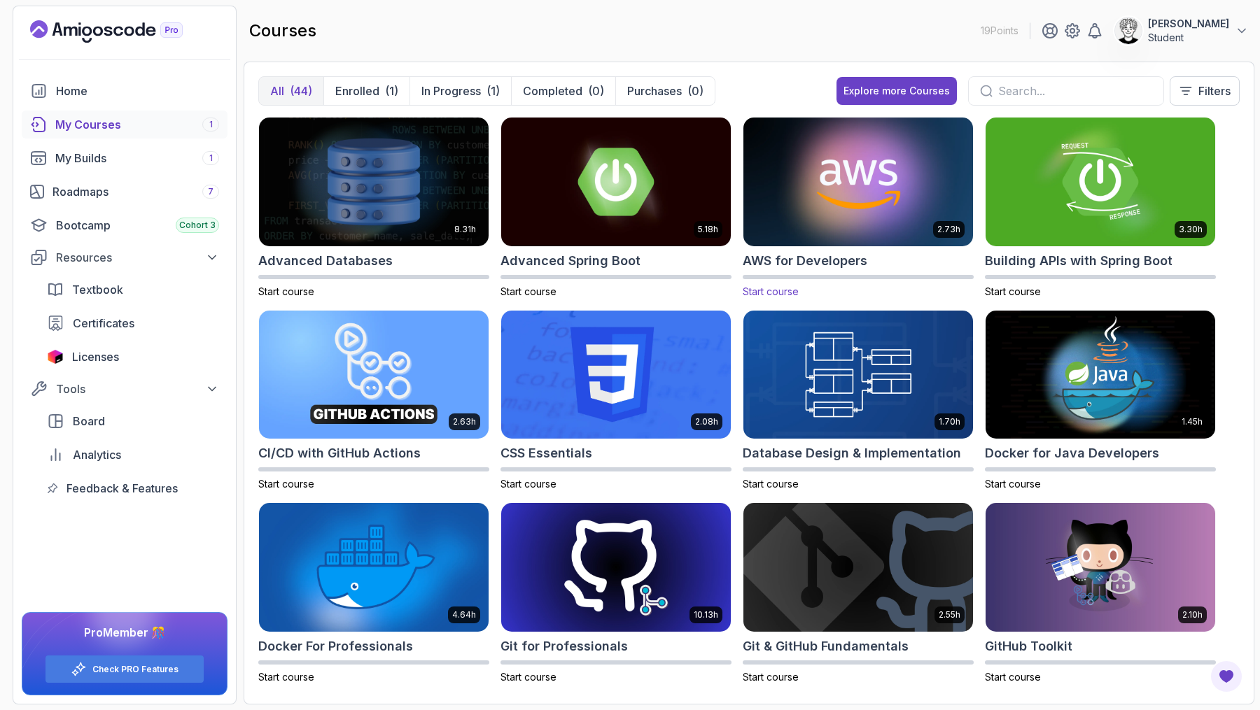
click at [868, 192] on img at bounding box center [858, 181] width 241 height 135
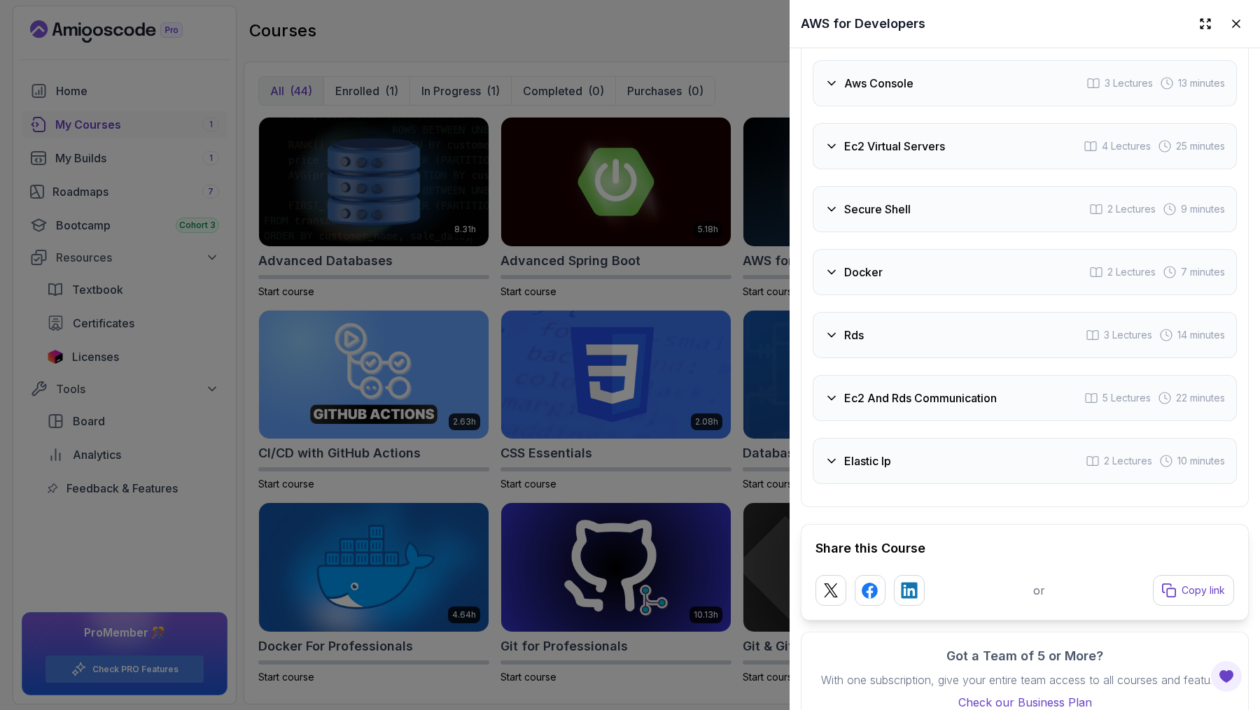
scroll to position [2513, 0]
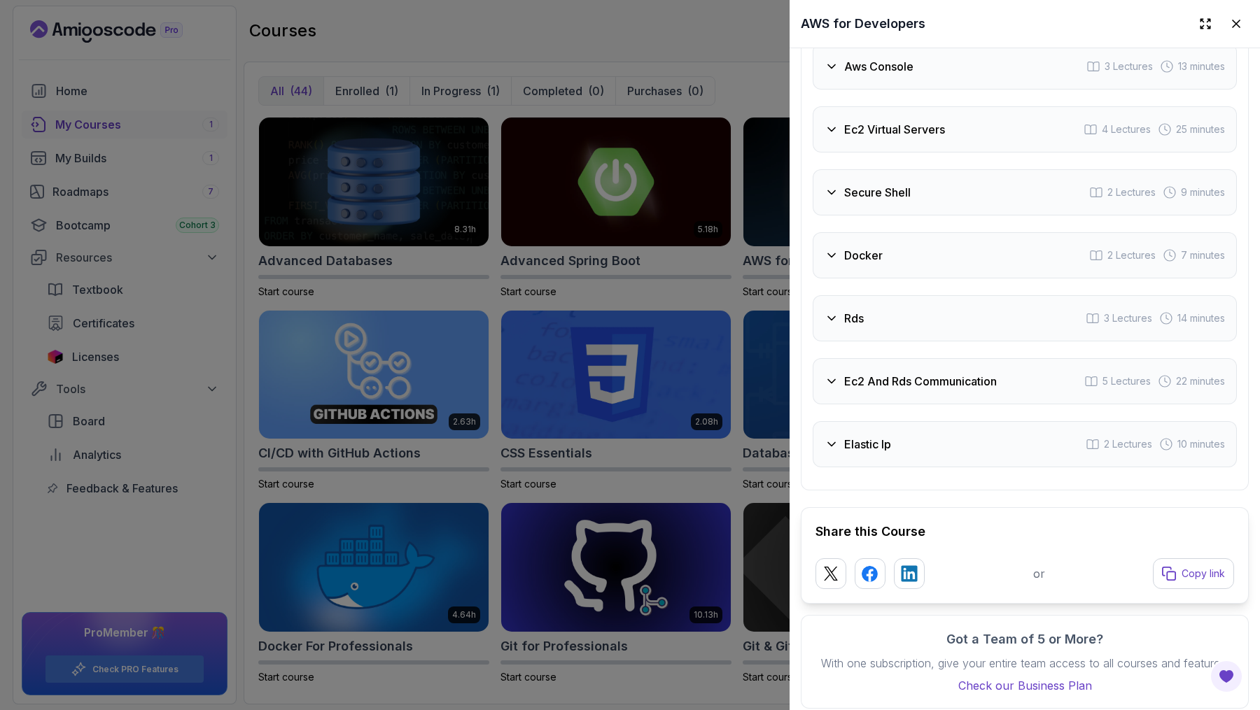
click at [727, 255] on div at bounding box center [630, 355] width 1260 height 710
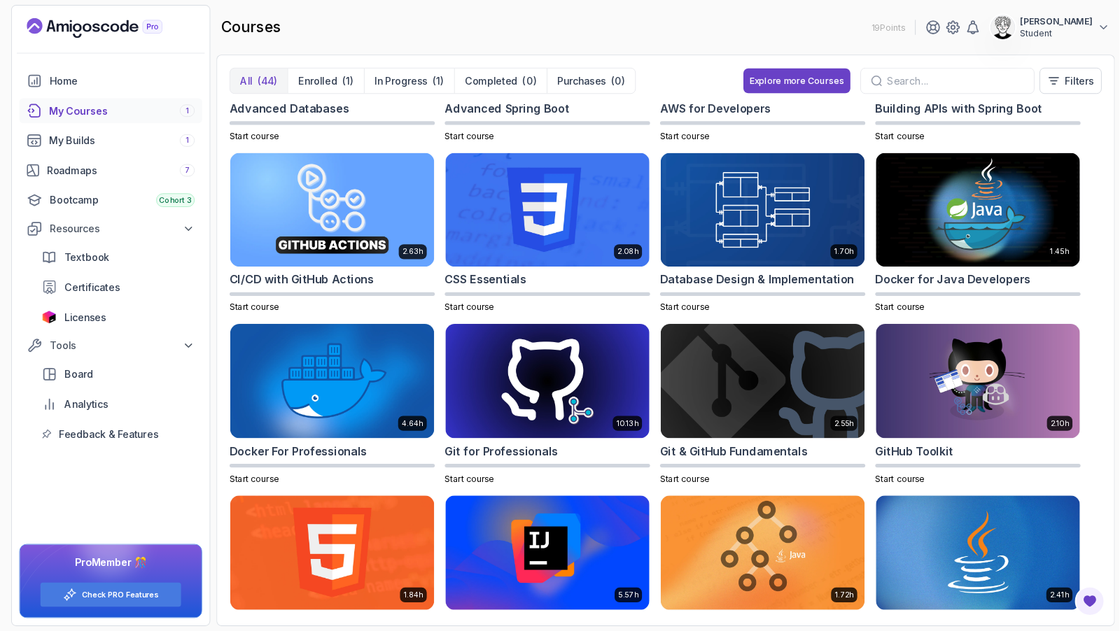
scroll to position [143, 0]
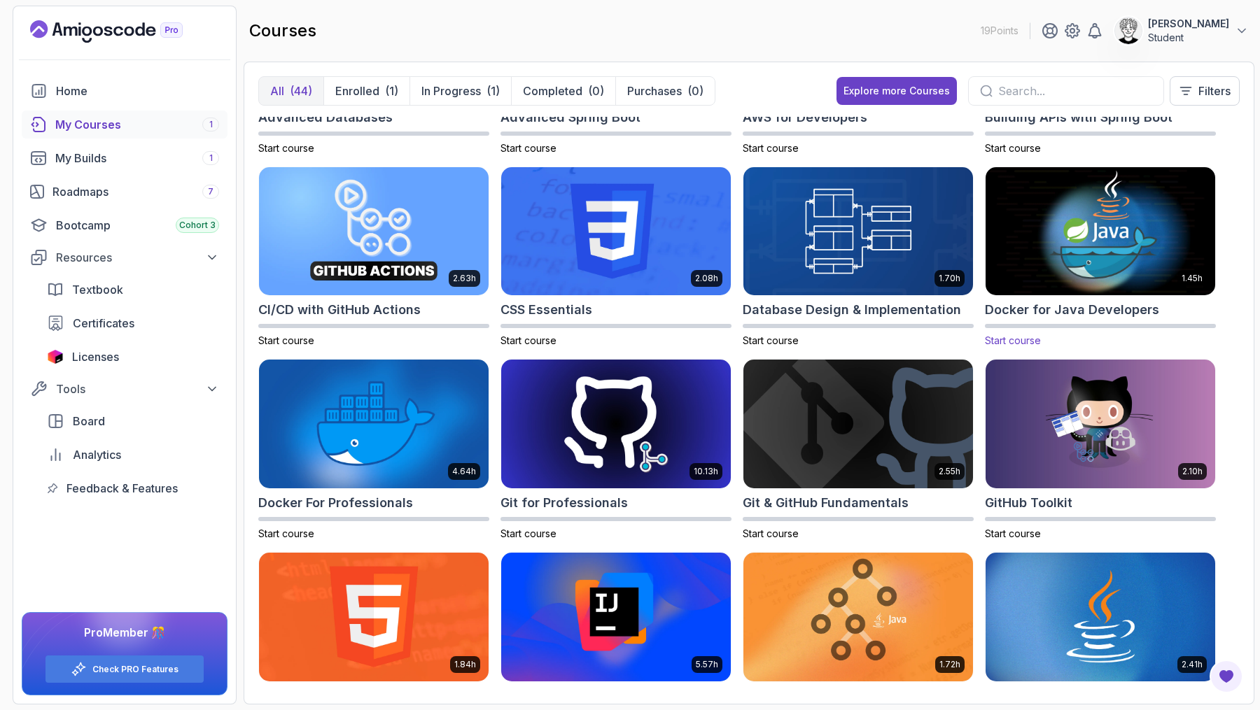
click at [1130, 255] on img at bounding box center [1100, 231] width 241 height 135
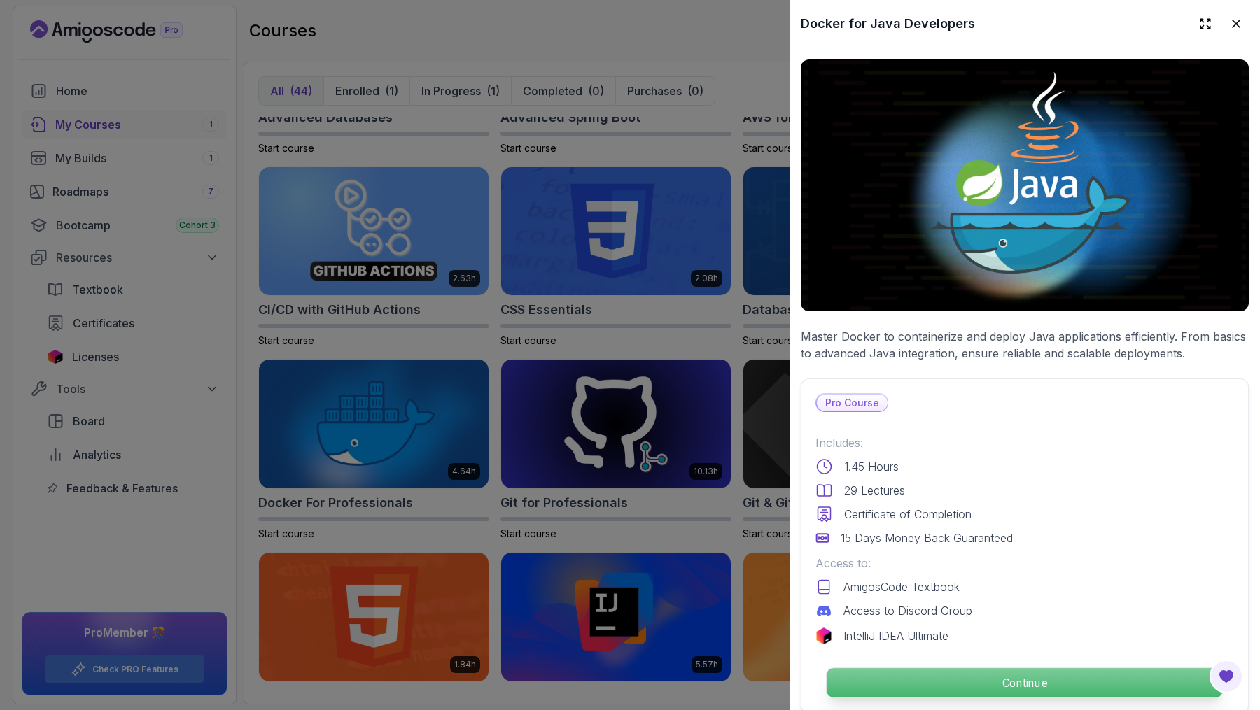
click at [1034, 688] on p "Continue" at bounding box center [1024, 682] width 396 height 29
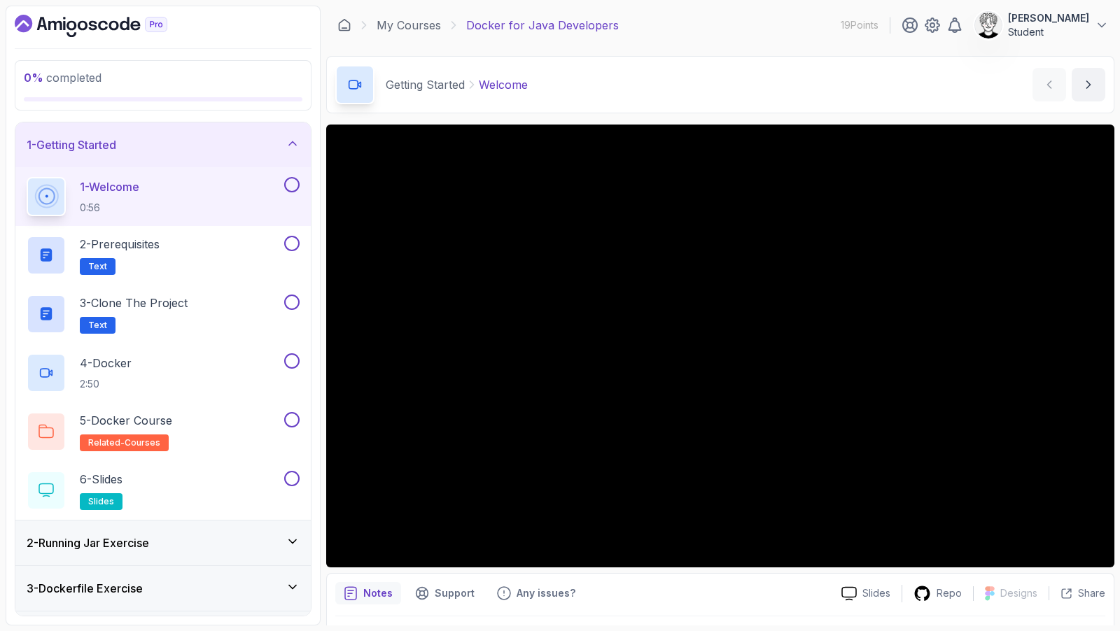
click at [631, 84] on div "Getting Started Welcome Welcome by nelson" at bounding box center [720, 84] width 788 height 57
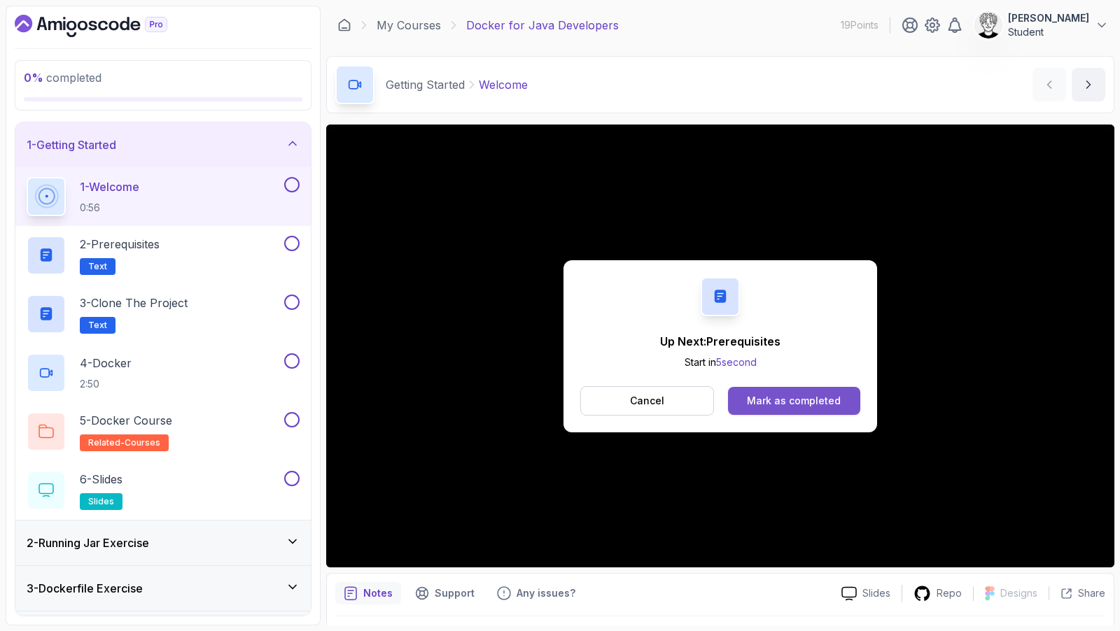
click at [773, 404] on div "Mark as completed" at bounding box center [794, 401] width 94 height 14
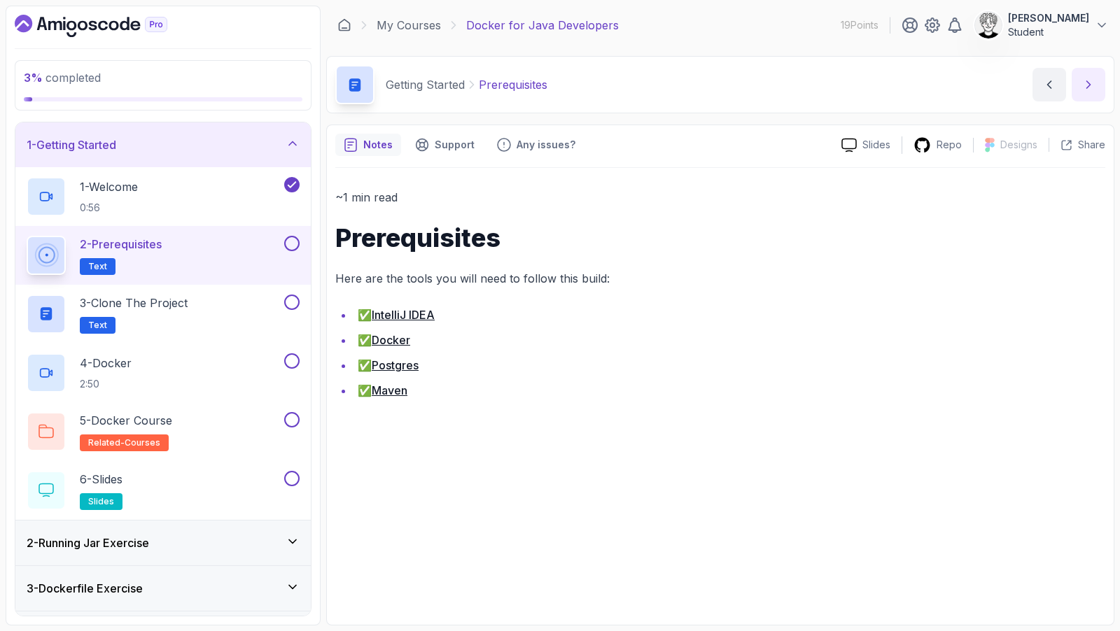
click at [1085, 88] on icon "next content" at bounding box center [1088, 85] width 14 height 14
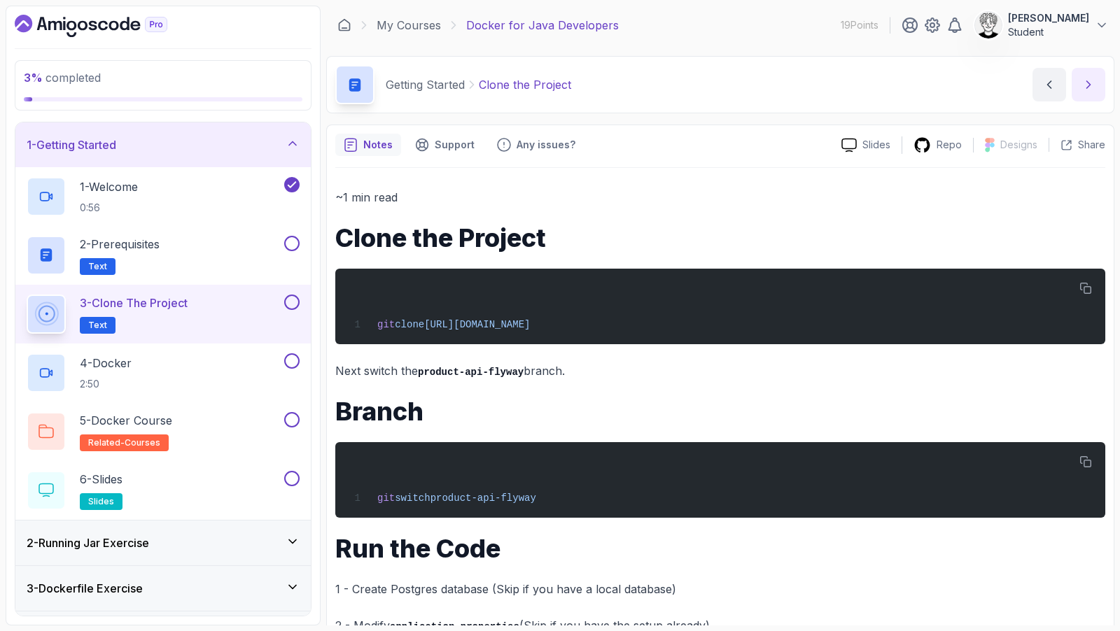
click at [1089, 80] on icon "next content" at bounding box center [1088, 85] width 14 height 14
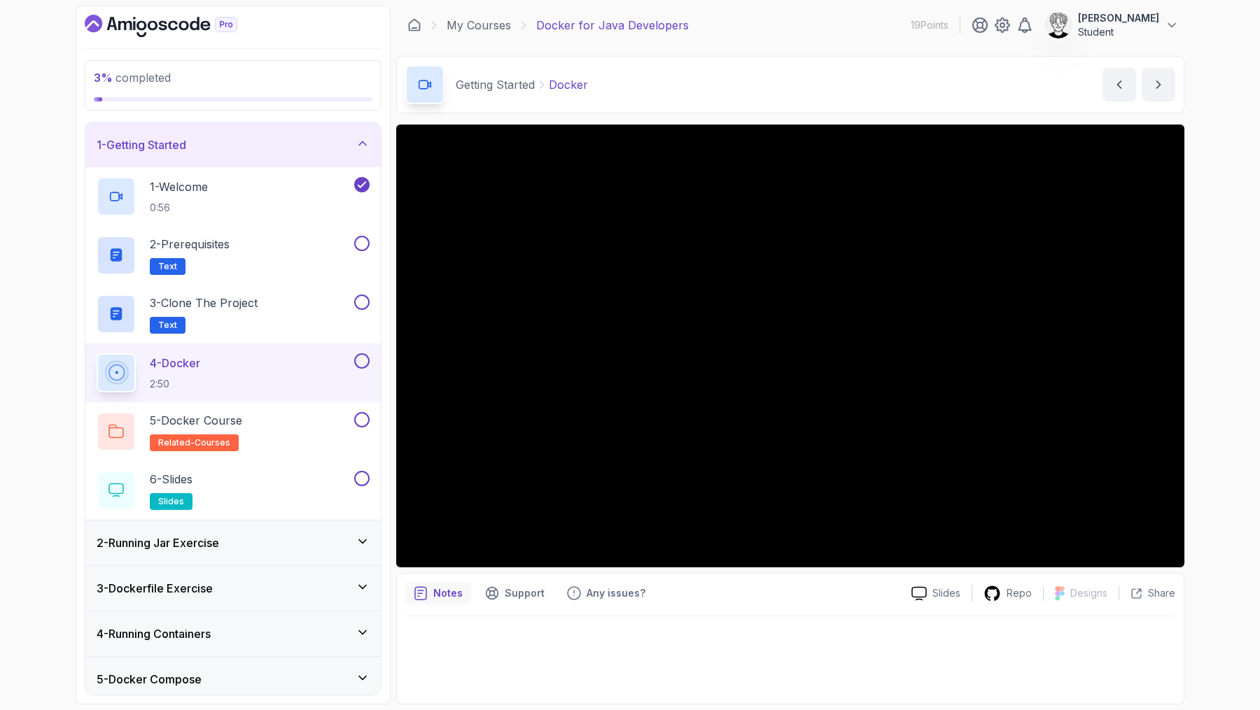
click at [1225, 295] on div "3 % completed 1 - Getting Started 1 - Welcome 0:56 2 - Prerequisites Text 3 - C…" at bounding box center [630, 355] width 1260 height 710
click at [1223, 308] on div "3 % completed 1 - Getting Started 1 - Welcome 0:56 2 - Prerequisites Text 3 - C…" at bounding box center [630, 355] width 1260 height 710
click at [1225, 251] on div "3 % completed 1 - Getting Started 1 - Welcome 0:56 2 - Prerequisites Text 3 - C…" at bounding box center [630, 355] width 1260 height 710
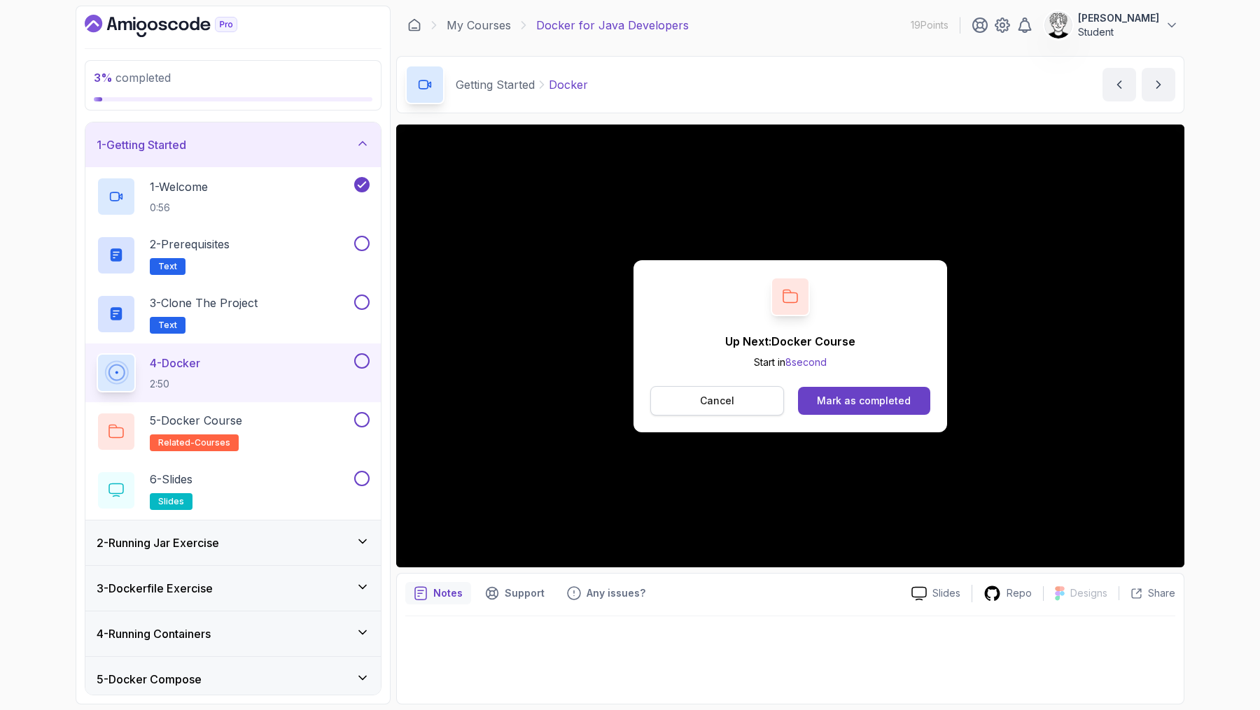
click at [707, 400] on p "Cancel" at bounding box center [717, 401] width 34 height 14
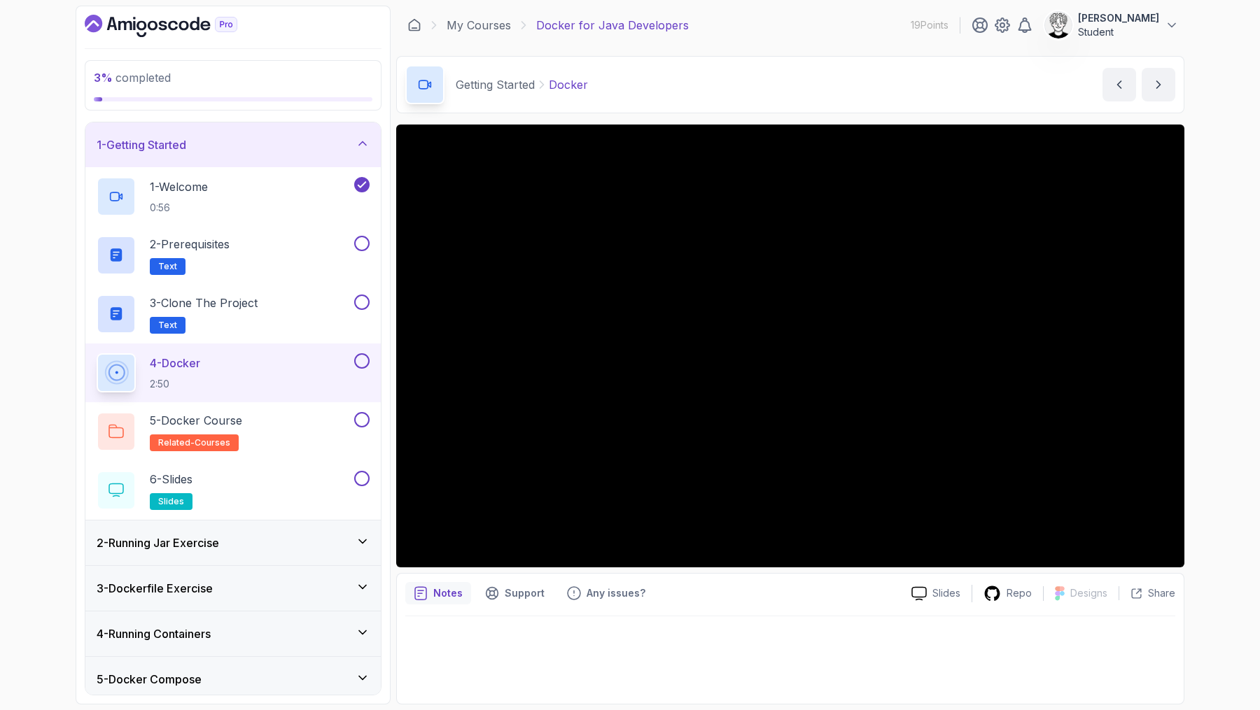
drag, startPoint x: 358, startPoint y: 360, endPoint x: 360, endPoint y: 348, distance: 12.0
click at [358, 360] on button at bounding box center [361, 360] width 15 height 15
click at [362, 303] on button at bounding box center [361, 302] width 15 height 15
click at [364, 244] on button at bounding box center [361, 243] width 15 height 15
click at [259, 421] on div "5 - Docker Course related-courses" at bounding box center [224, 431] width 255 height 39
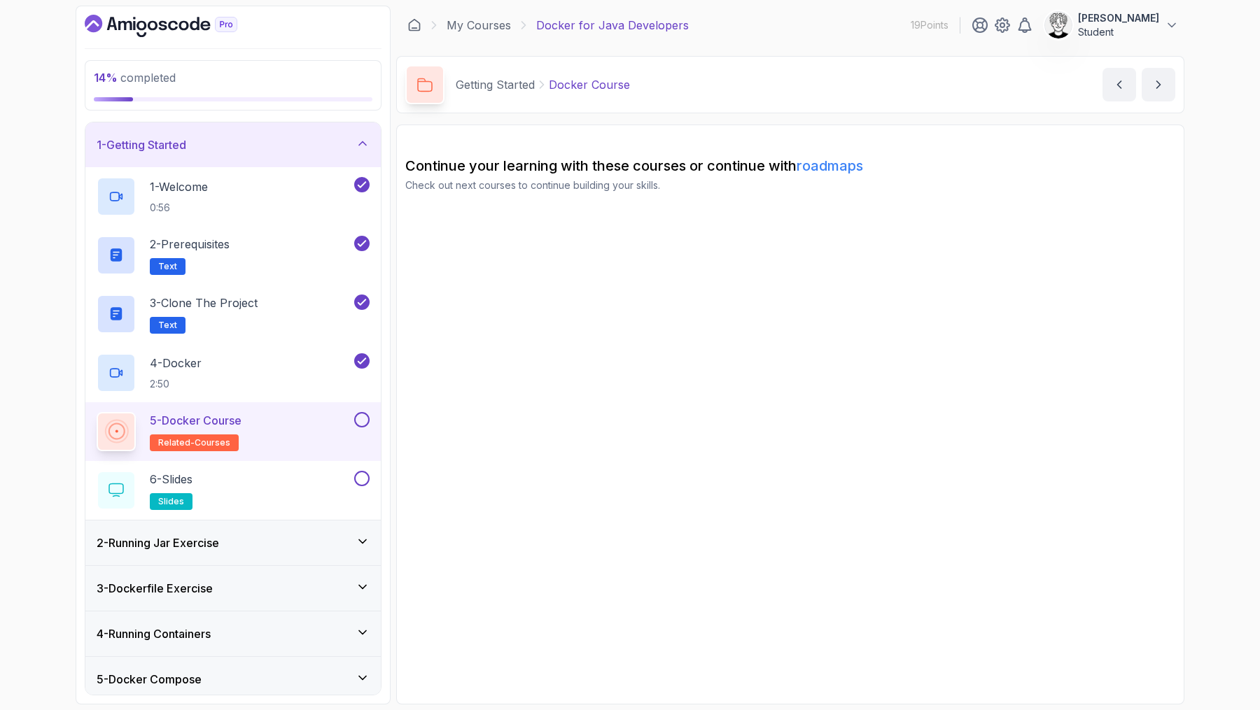
click at [829, 159] on link "roadmaps" at bounding box center [829, 165] width 66 height 17
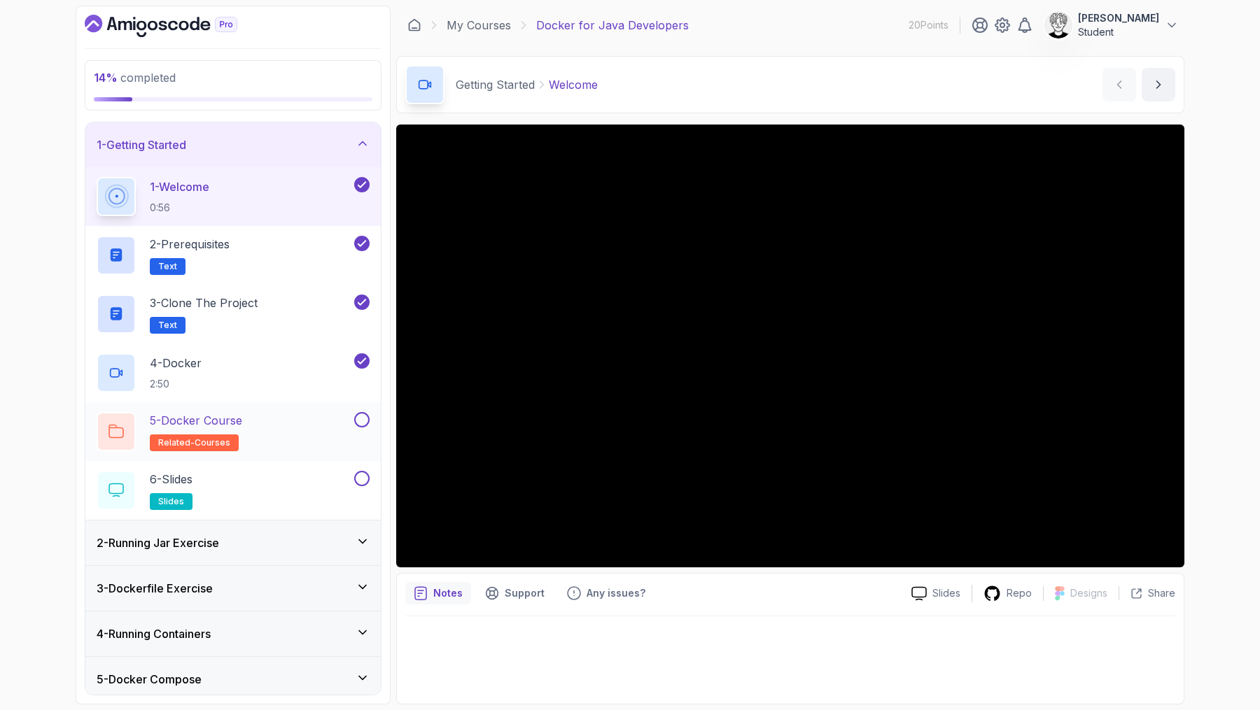
click at [293, 400] on div "1 - Welcome 0:56 2 - Prerequisites Text 3 - Clone the Project Text 4 - Docker 2…" at bounding box center [232, 343] width 295 height 353
click at [295, 417] on div "5 - Docker Course related-courses" at bounding box center [224, 431] width 255 height 39
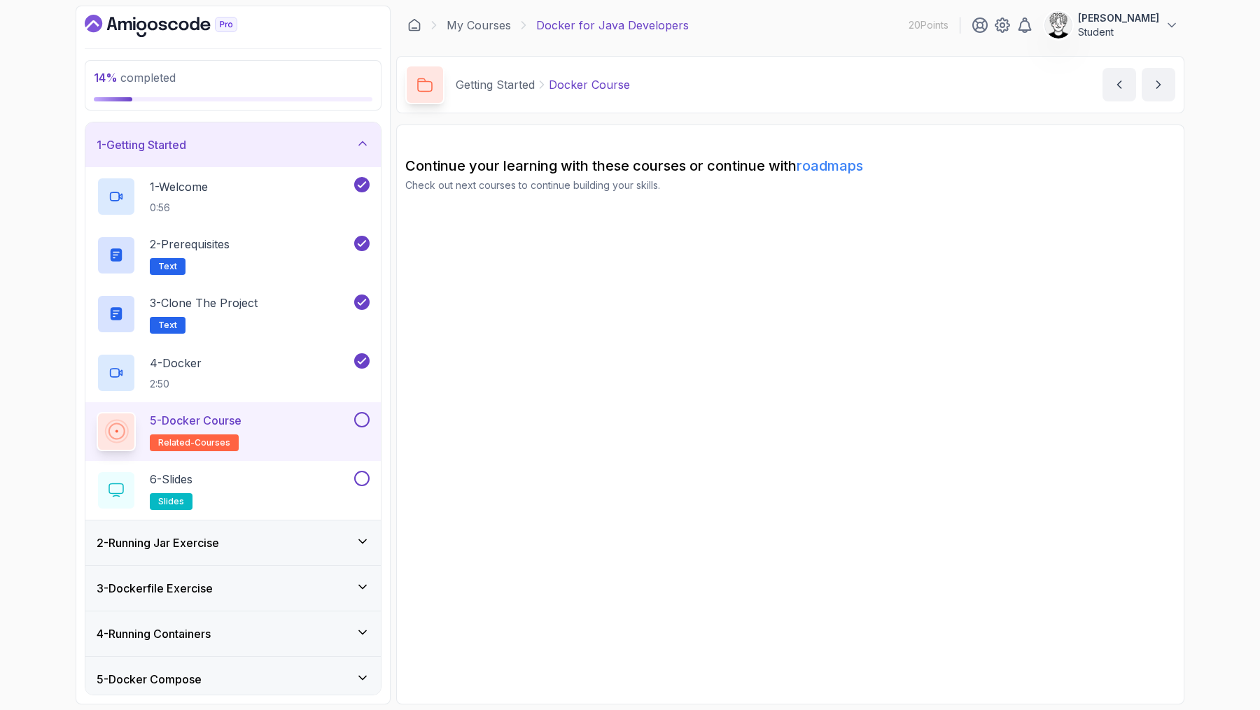
click at [366, 419] on button at bounding box center [361, 419] width 15 height 15
click at [231, 488] on div "6 - Slides slides" at bounding box center [224, 490] width 255 height 39
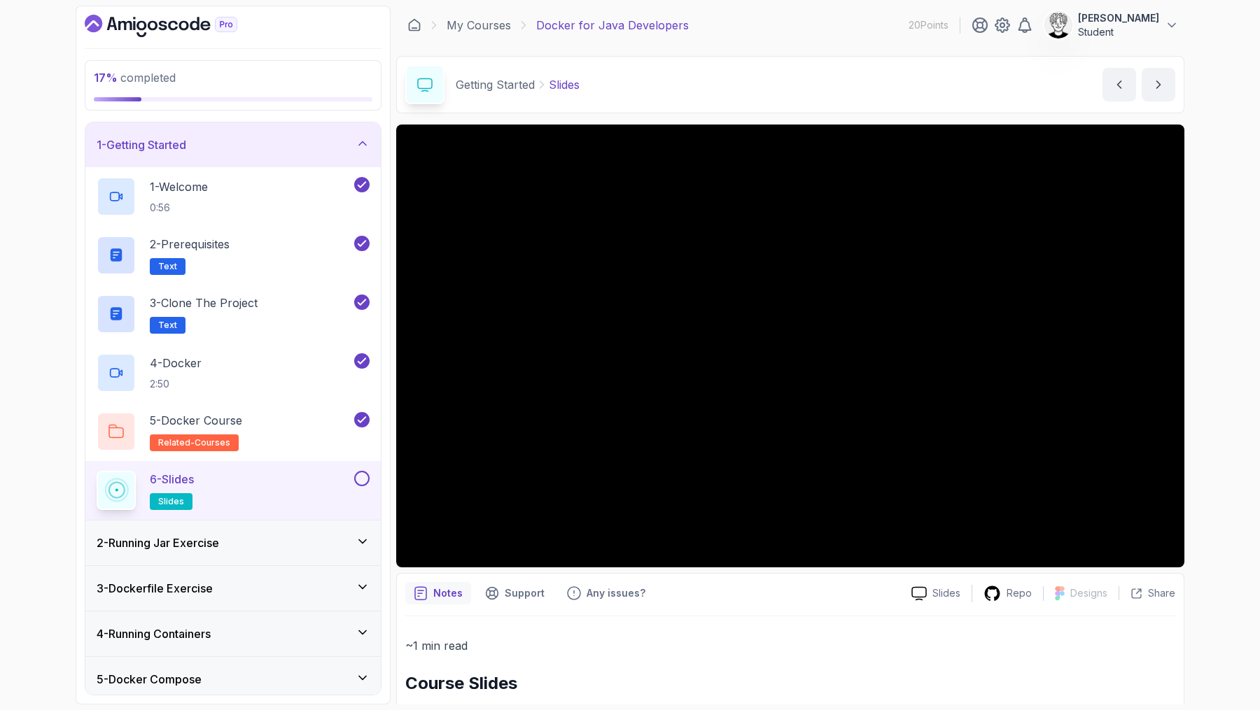
click at [357, 477] on button at bounding box center [361, 478] width 15 height 15
click at [1150, 91] on button "next content" at bounding box center [1158, 85] width 34 height 34
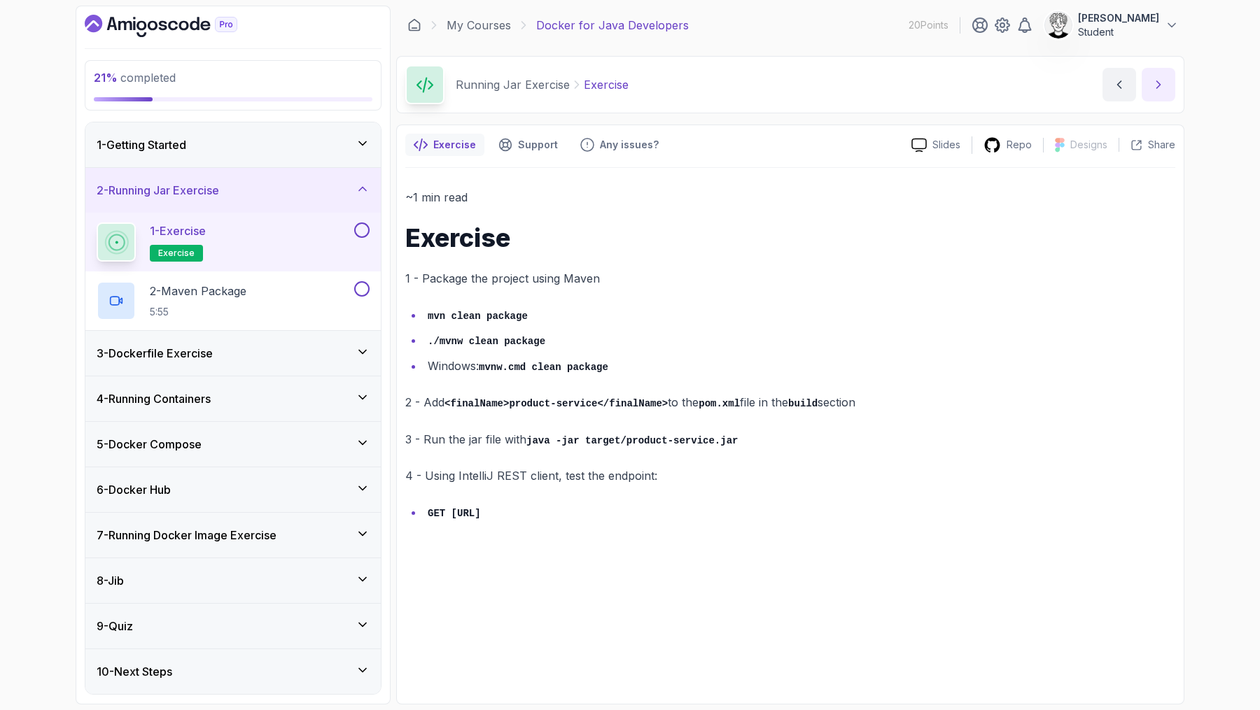
click at [1161, 82] on icon "next content" at bounding box center [1158, 85] width 14 height 14
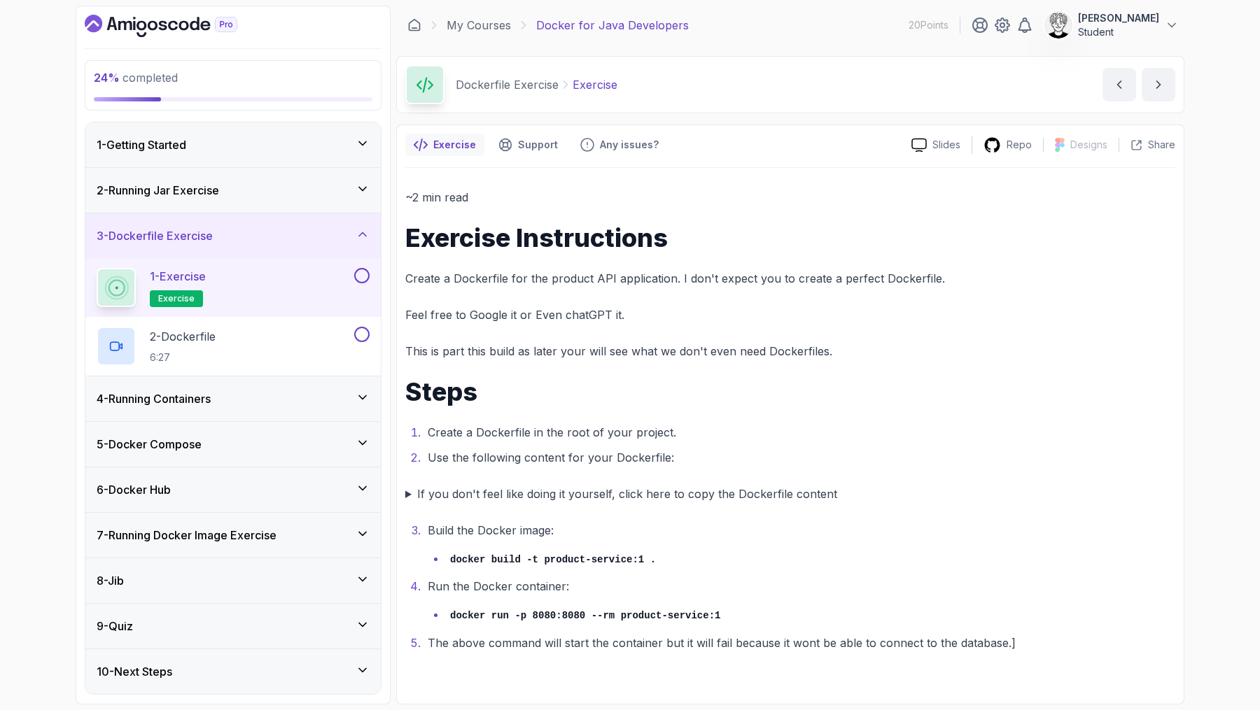
click at [162, 31] on icon "Dashboard" at bounding box center [161, 26] width 153 height 22
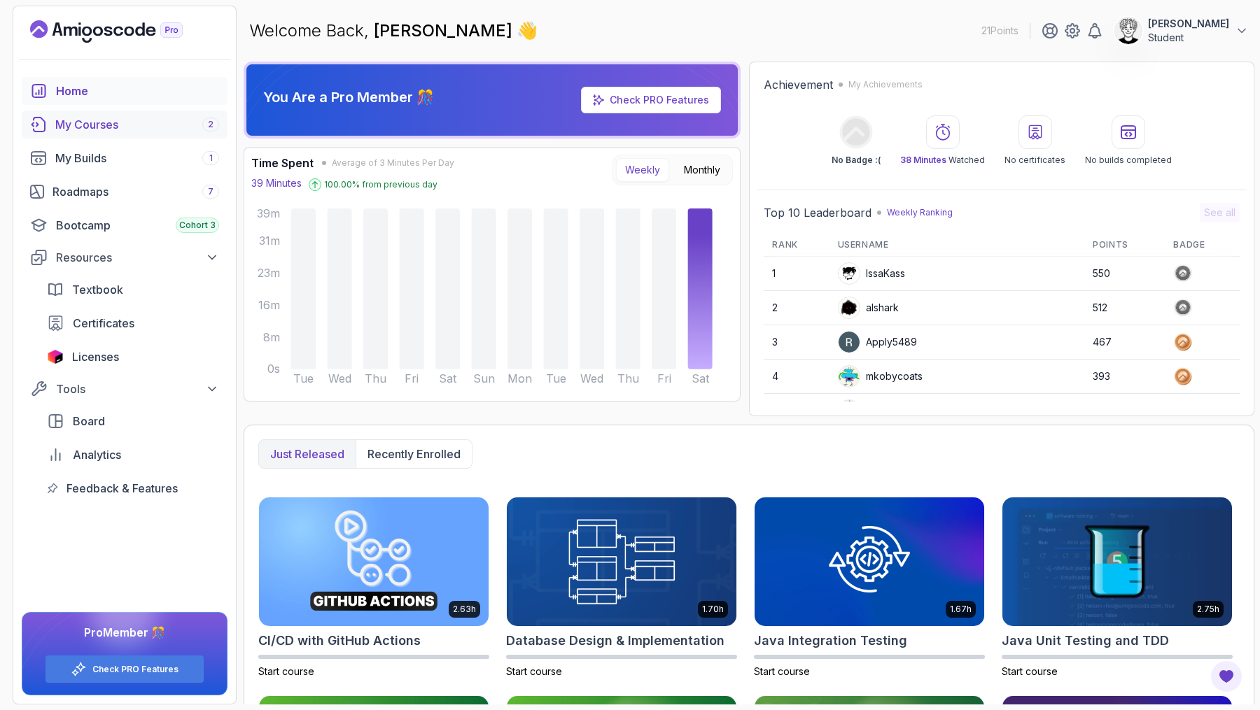
click at [133, 133] on link "My Courses 2" at bounding box center [125, 125] width 206 height 28
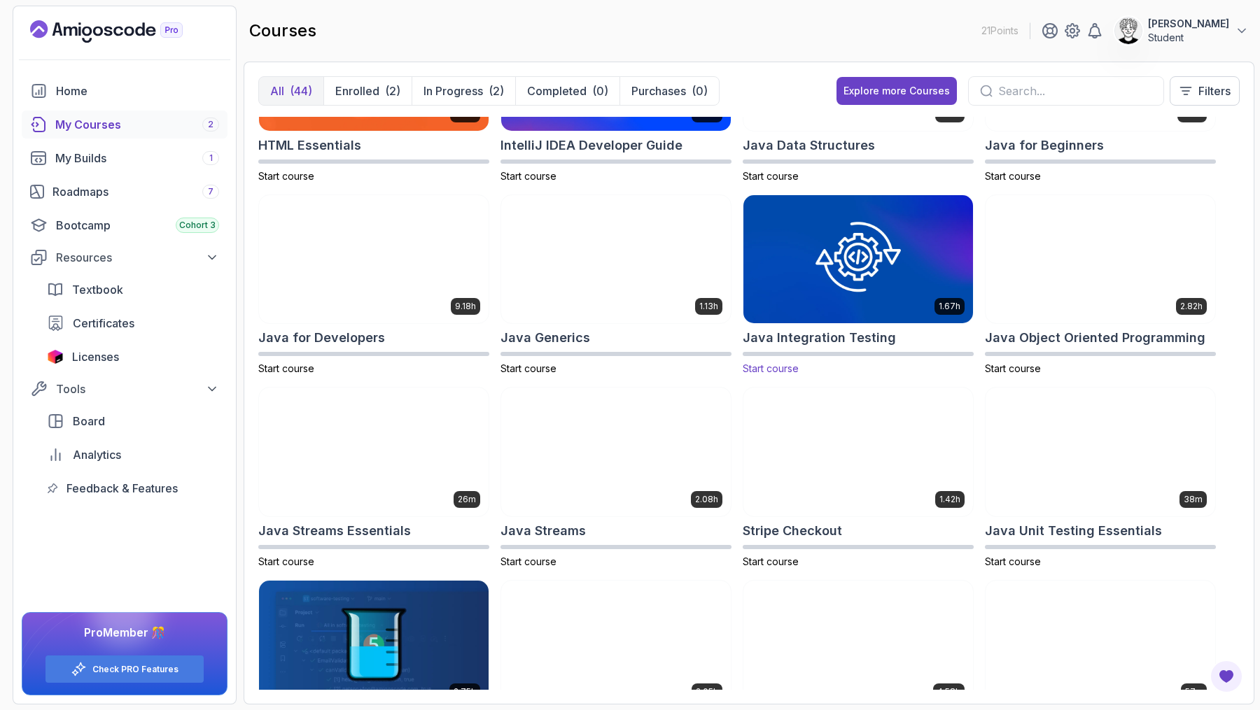
scroll to position [688, 0]
